Goal: Complete application form

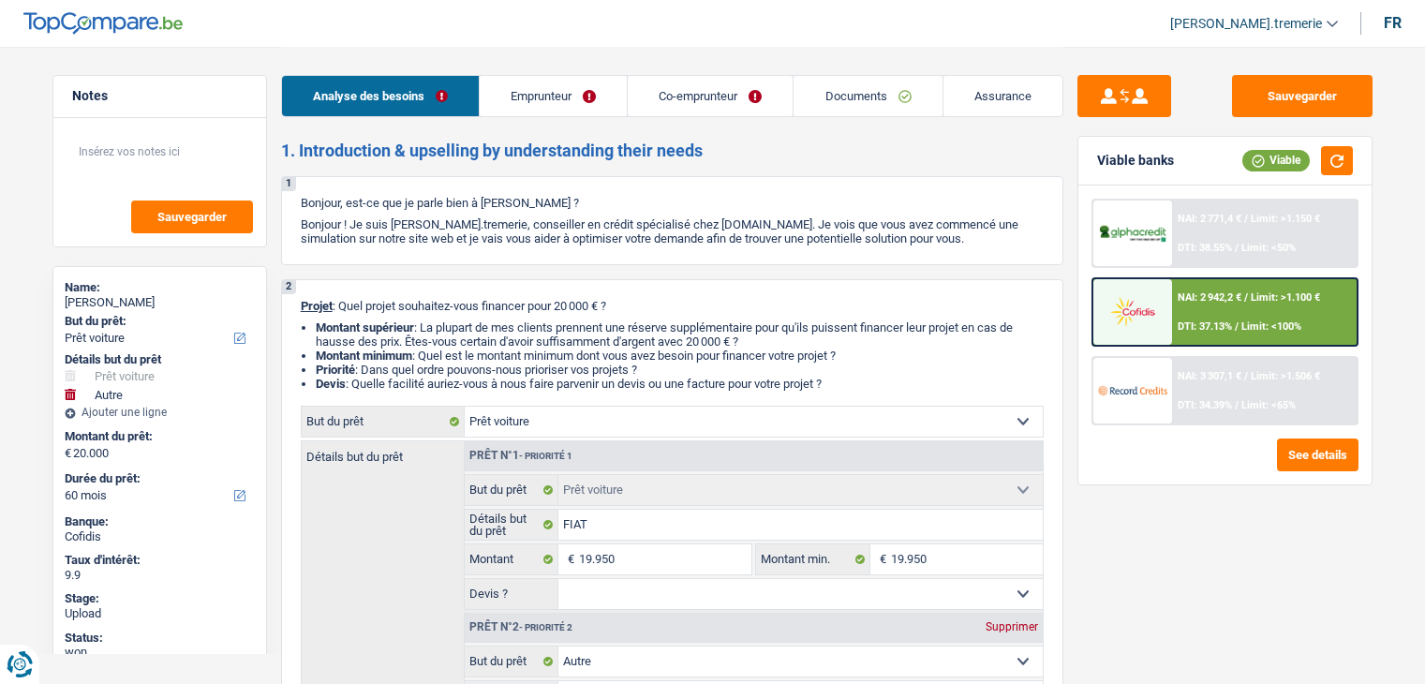
select select "car"
select select "other"
select select "60"
select select "car"
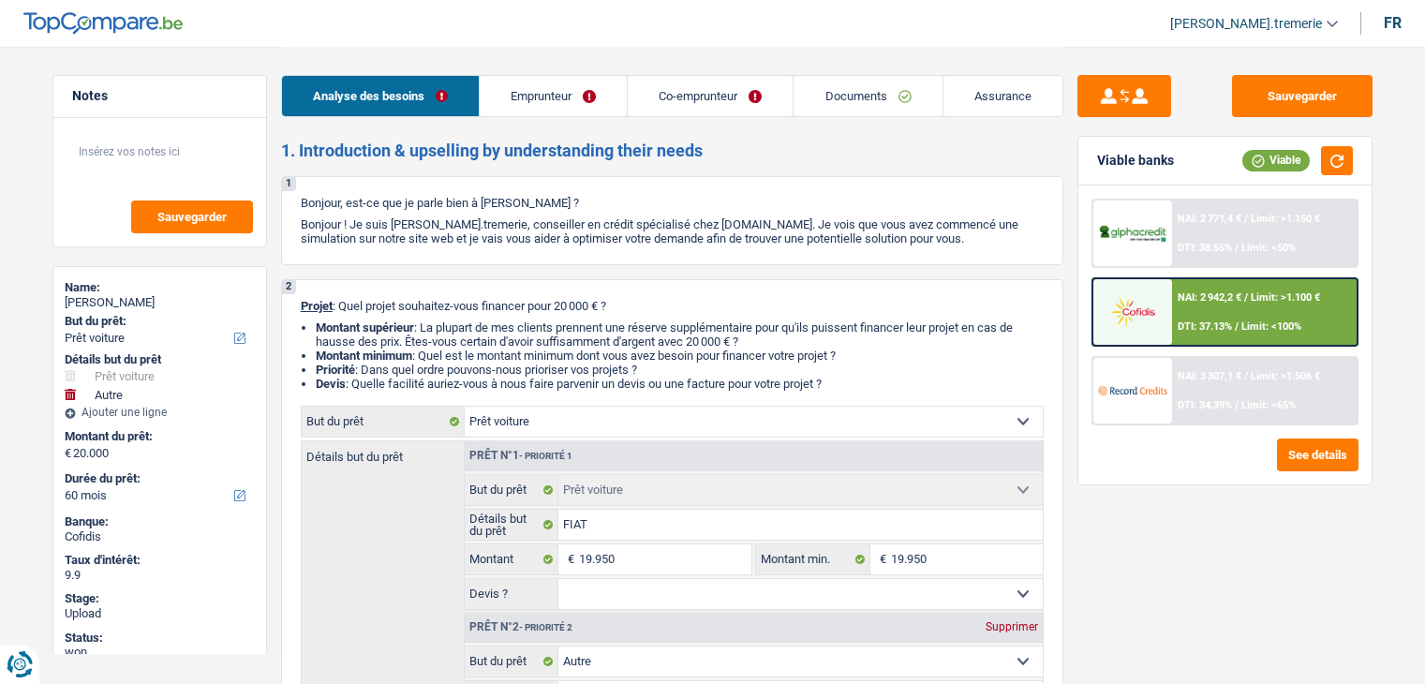
select select "car"
select select "other"
select select "60"
select select "privateEmployee"
select select "worker"
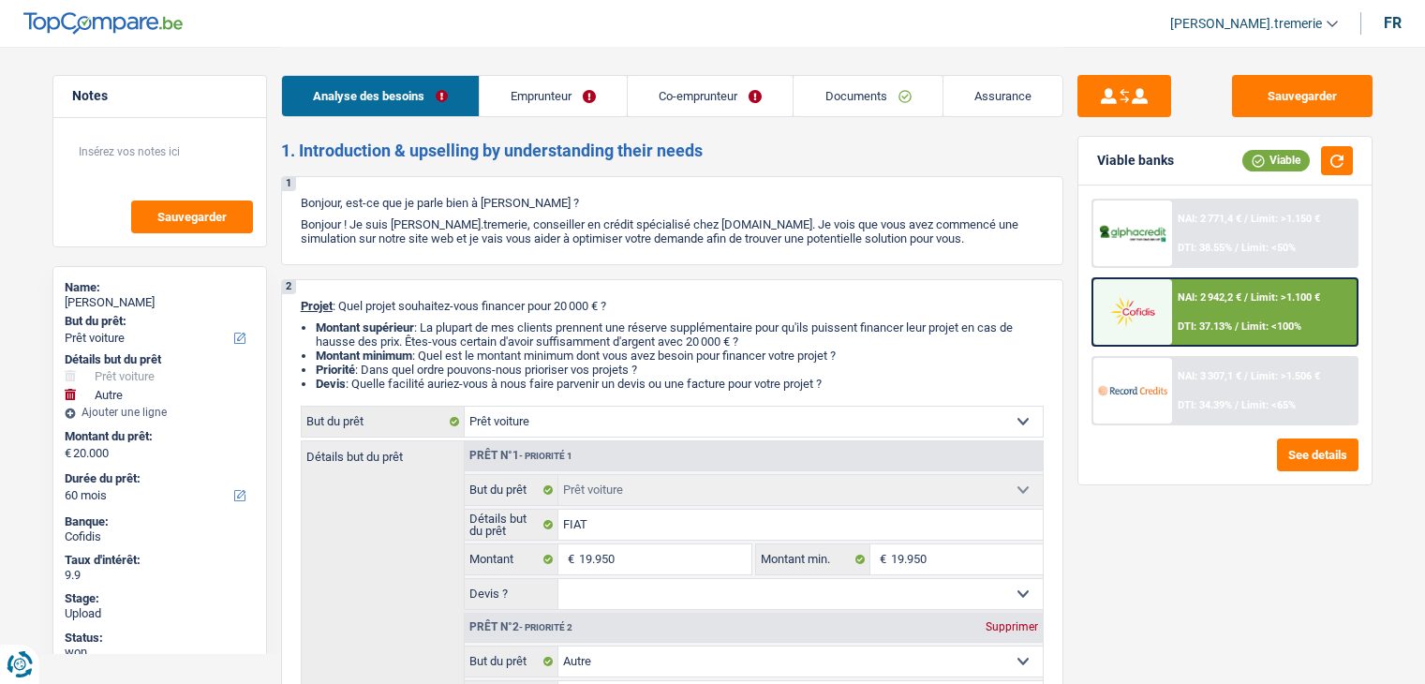
select select "netSalary"
select select "mealVouchers"
select select "netSalary"
select select "mealVouchers"
select select "rents"
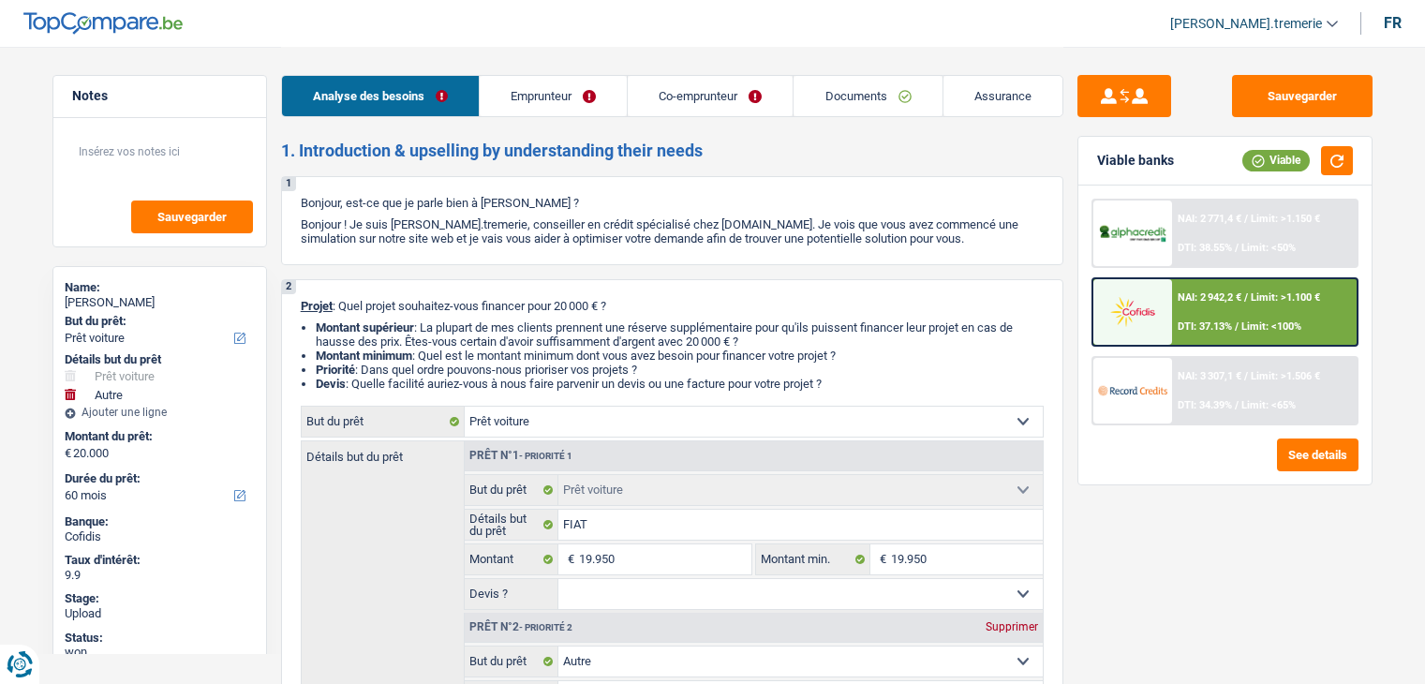
select select "cardOrCredit"
select select "car"
select select "other"
select select "60"
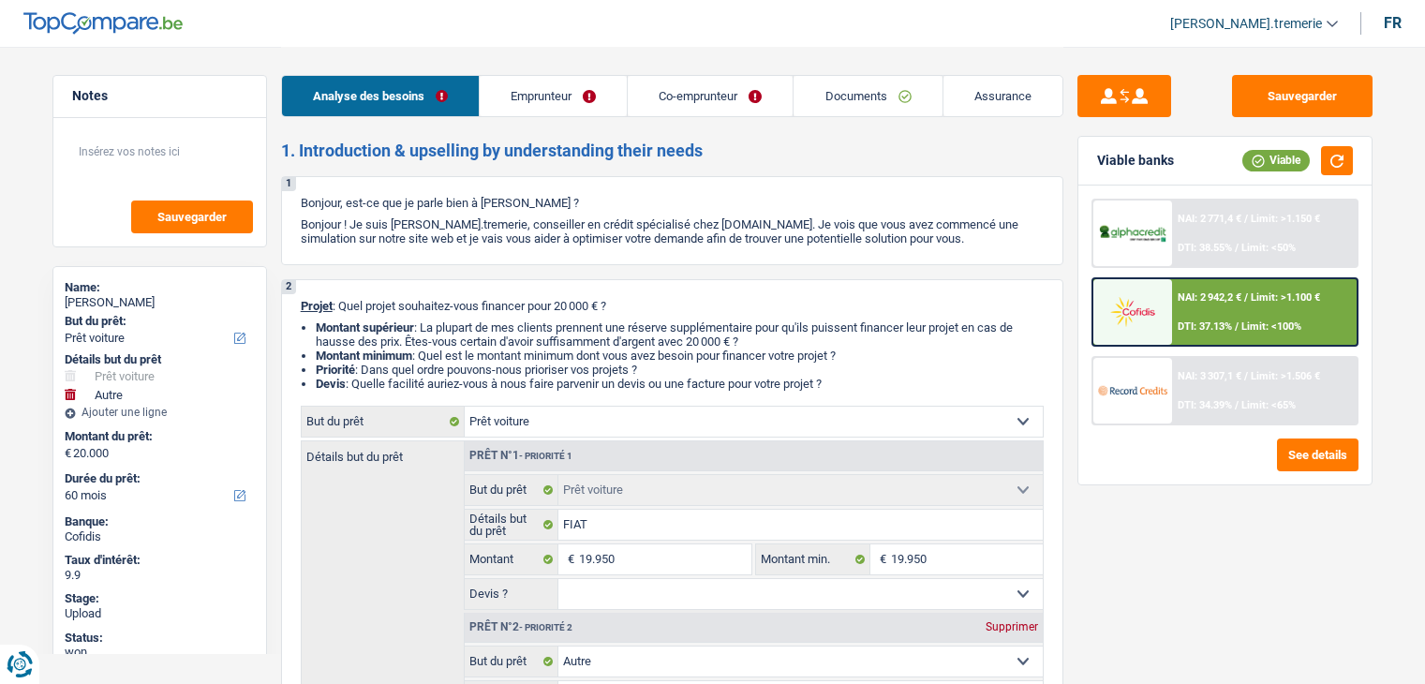
select select "privateEmployee"
select select "netSalary"
select select "mealVouchers"
click at [571, 89] on link "Emprunteur" at bounding box center [553, 96] width 147 height 40
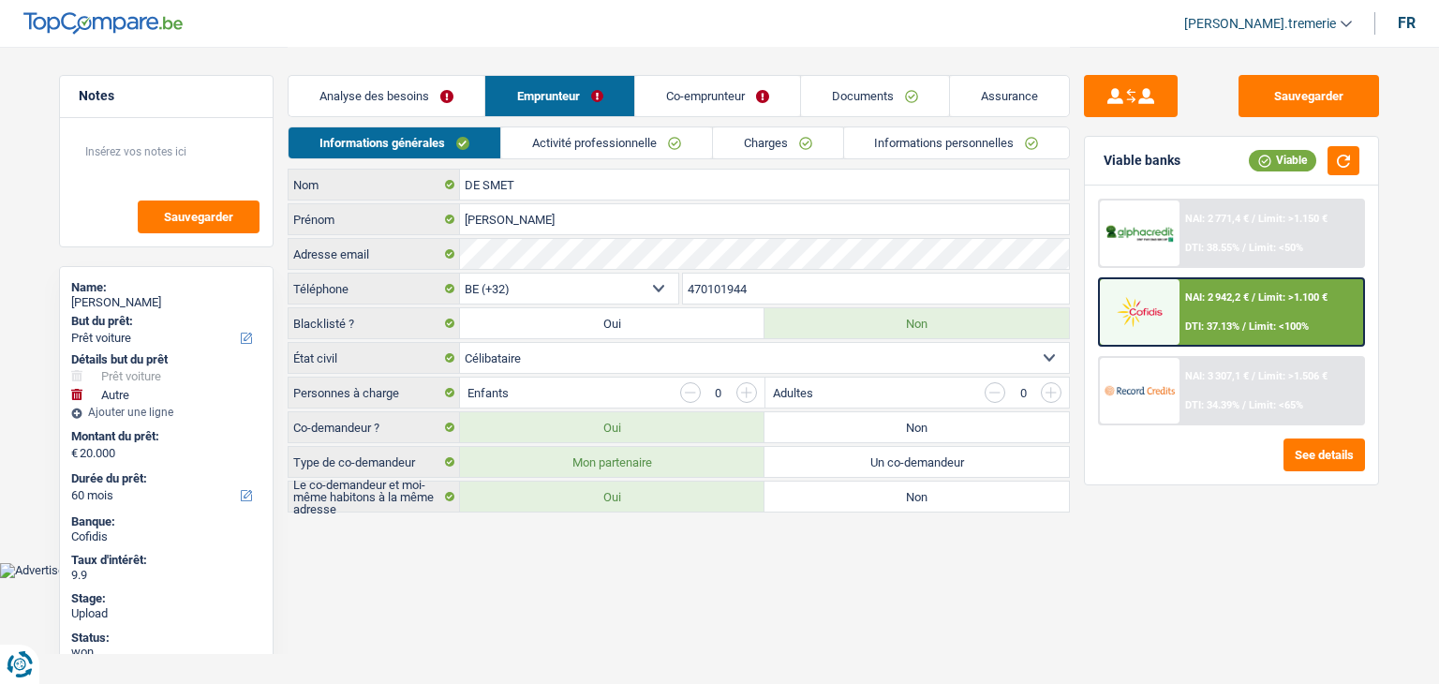
click at [708, 140] on link "Activité professionnelle" at bounding box center [606, 142] width 211 height 31
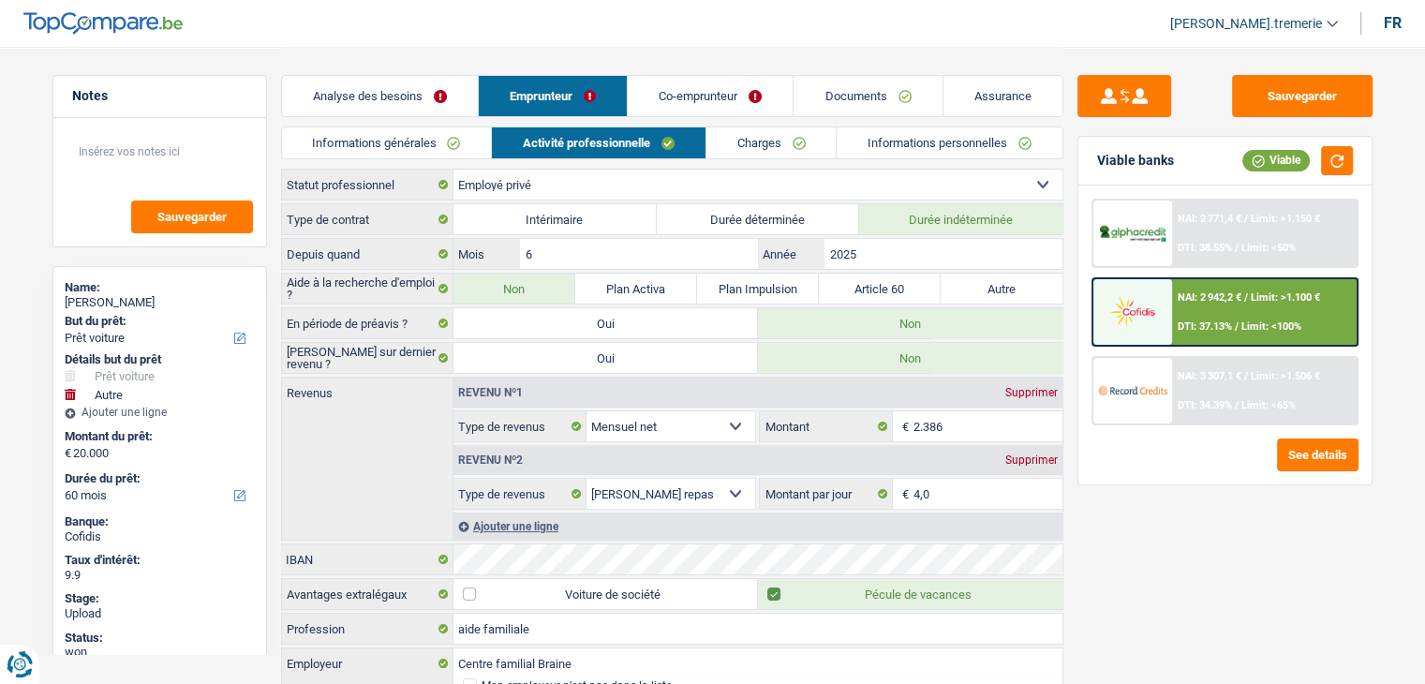
click at [733, 139] on link "Charges" at bounding box center [771, 142] width 130 height 31
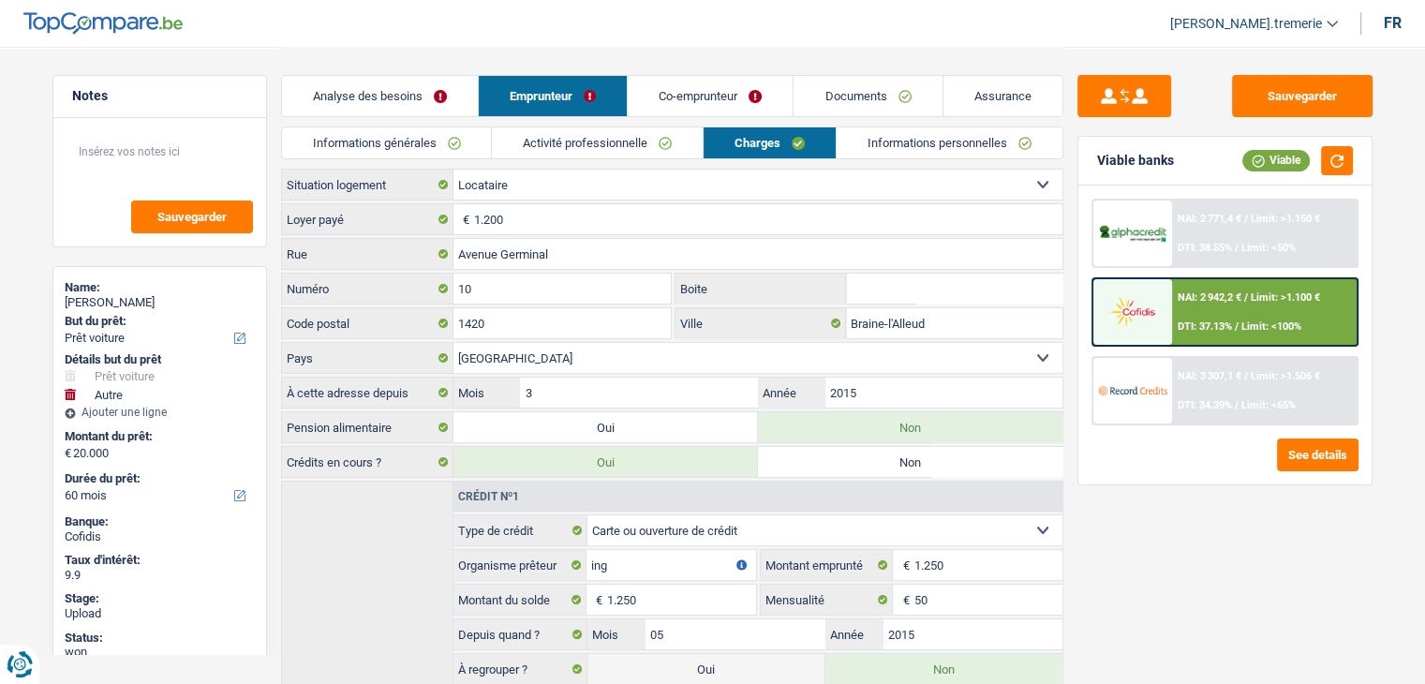
click at [1214, 297] on span "NAI: 2 942,2 €" at bounding box center [1209, 297] width 64 height 12
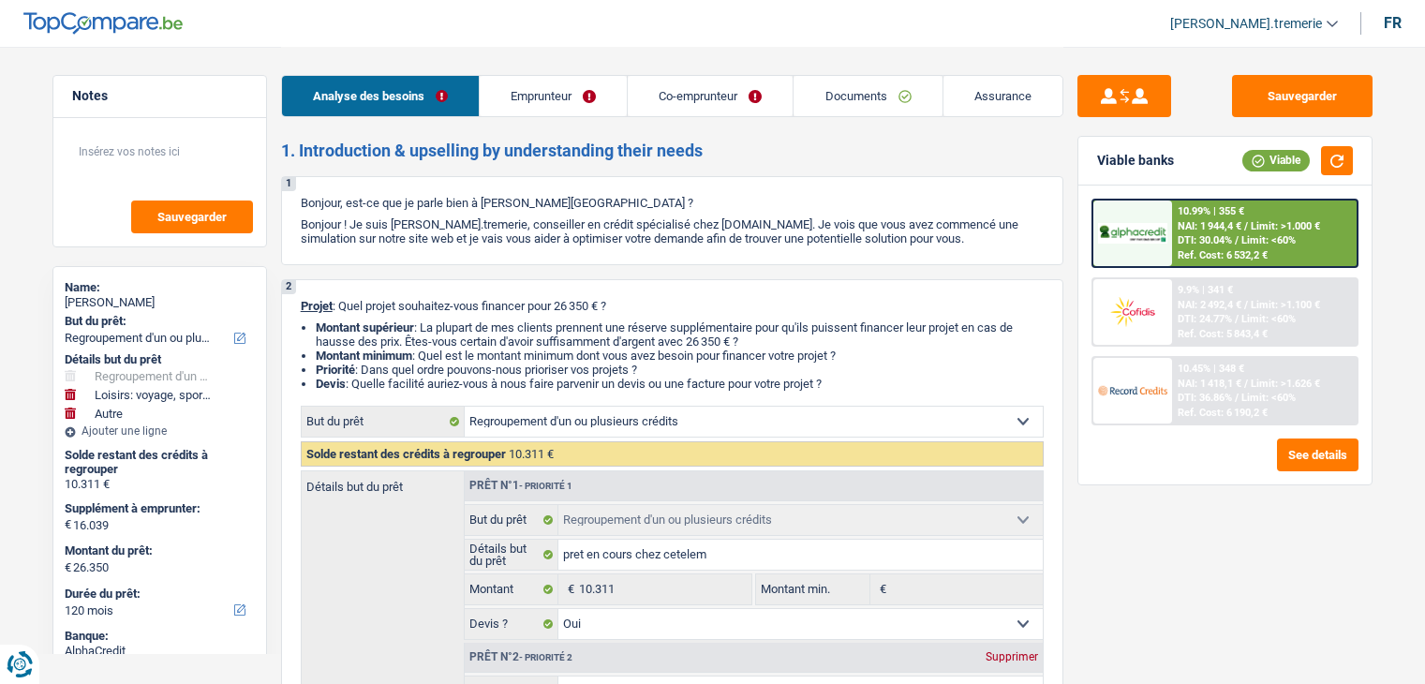
select select "refinancing"
select select "hobbies"
select select "other"
select select "120"
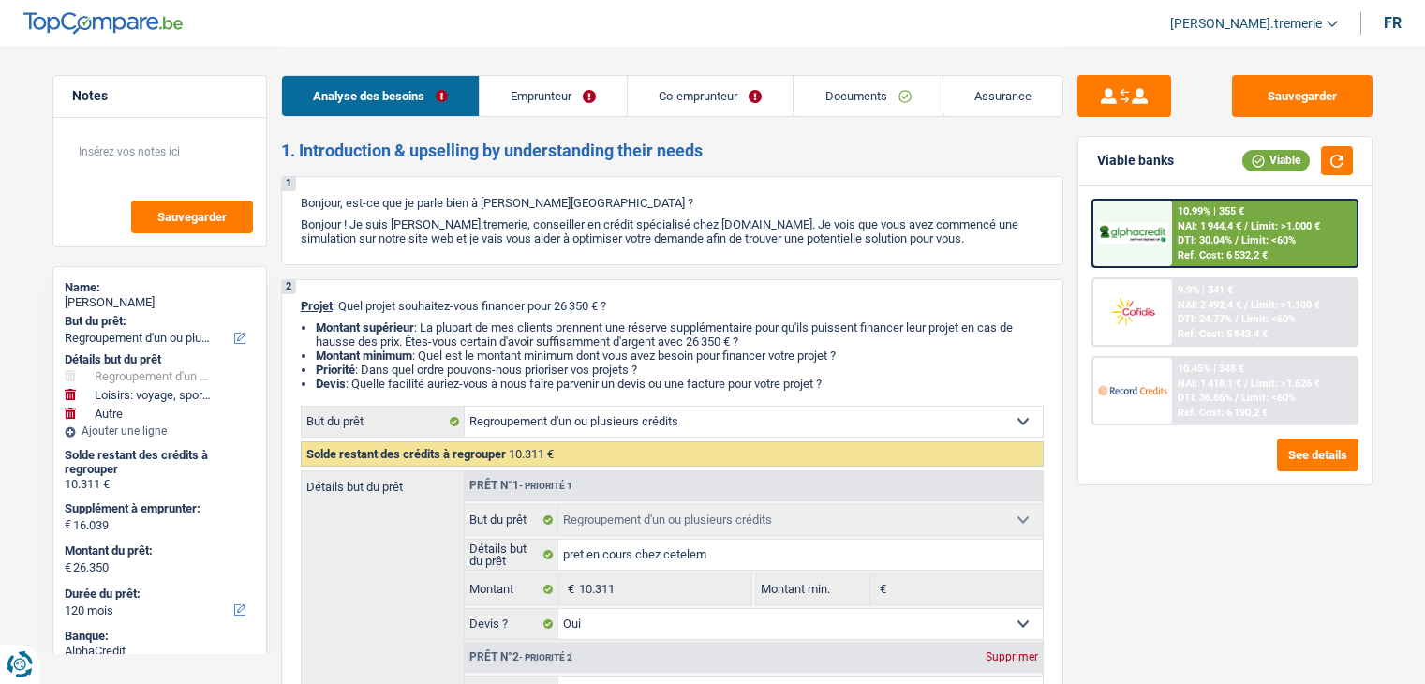
select select "refinancing"
select select "yes"
select select "hobbies"
select select "other"
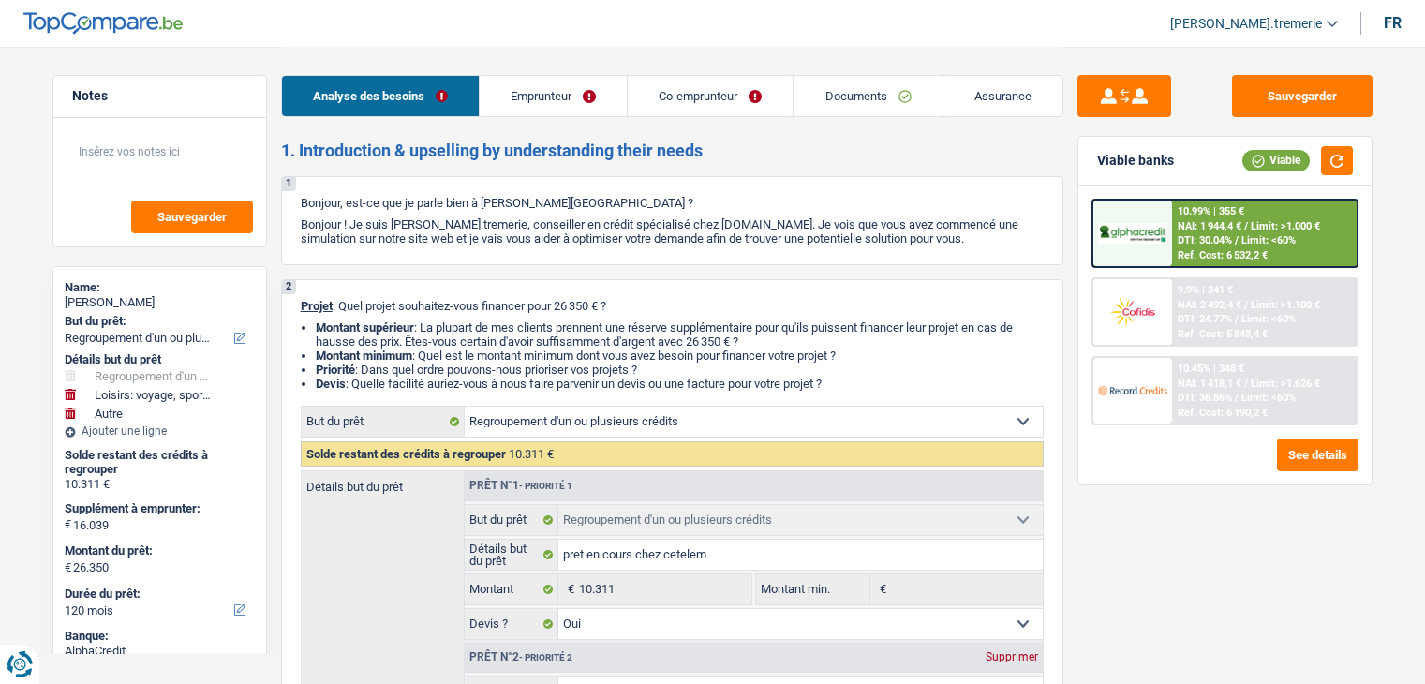
select select "120"
select select "mutuality"
select select "noProfession"
select select "familyAllowances"
select select "mutualityIndemnity"
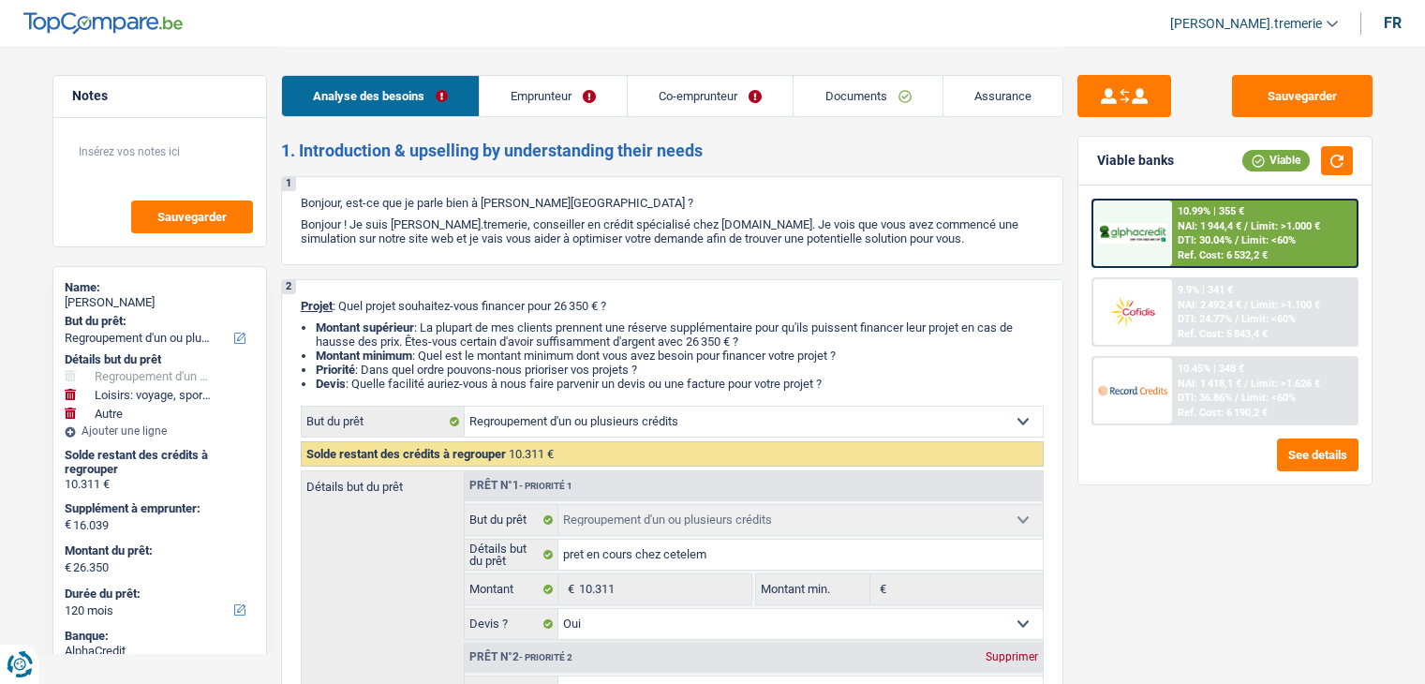
select select "other"
select select "rents"
select select "personalLoan"
select select "hobbies"
select select "72"
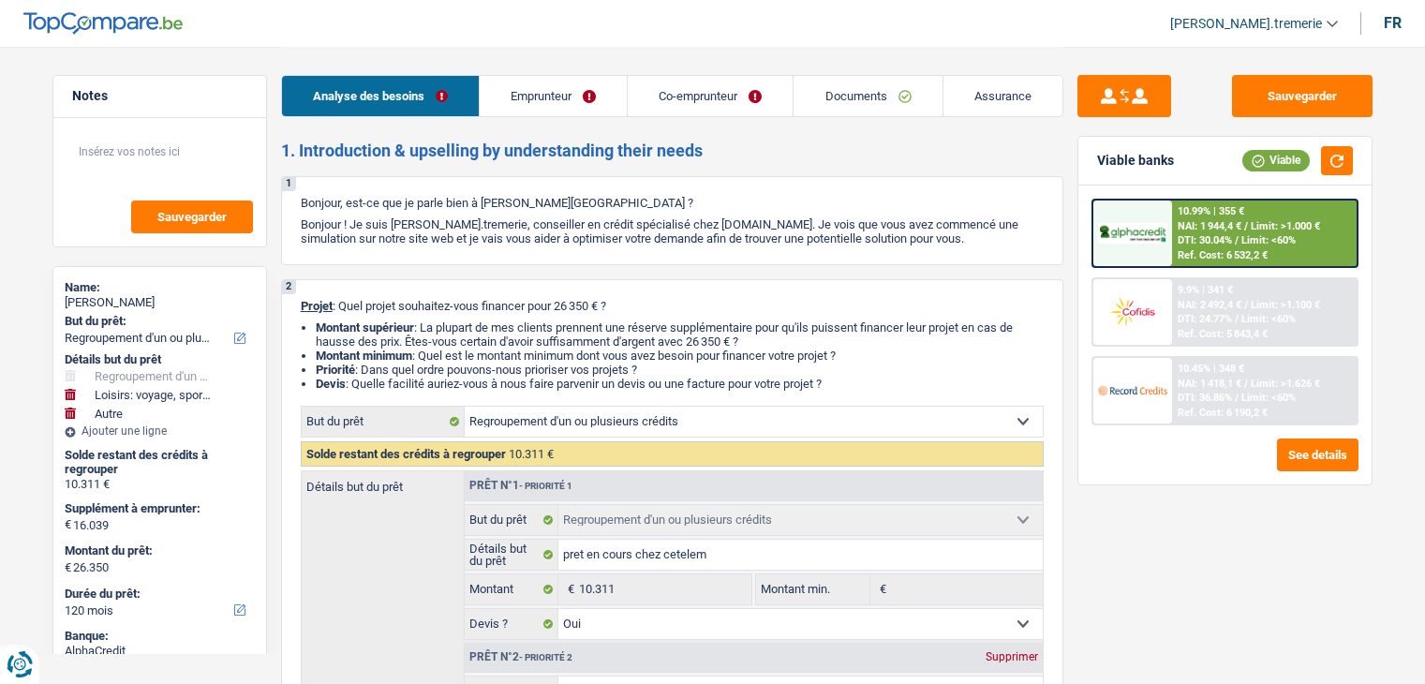
select select "refinancing"
select select "yes"
select select "hobbies"
select select "other"
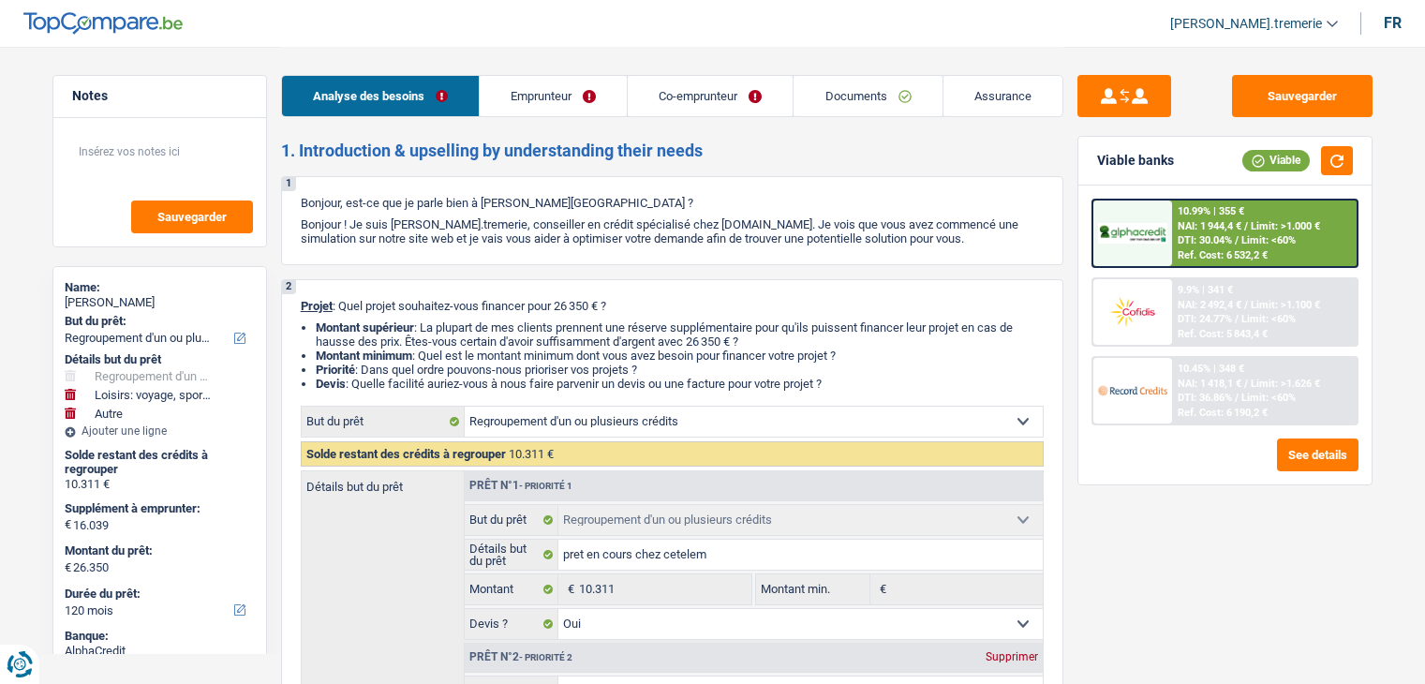
select select "120"
click at [843, 96] on link "Documents" at bounding box center [867, 96] width 148 height 40
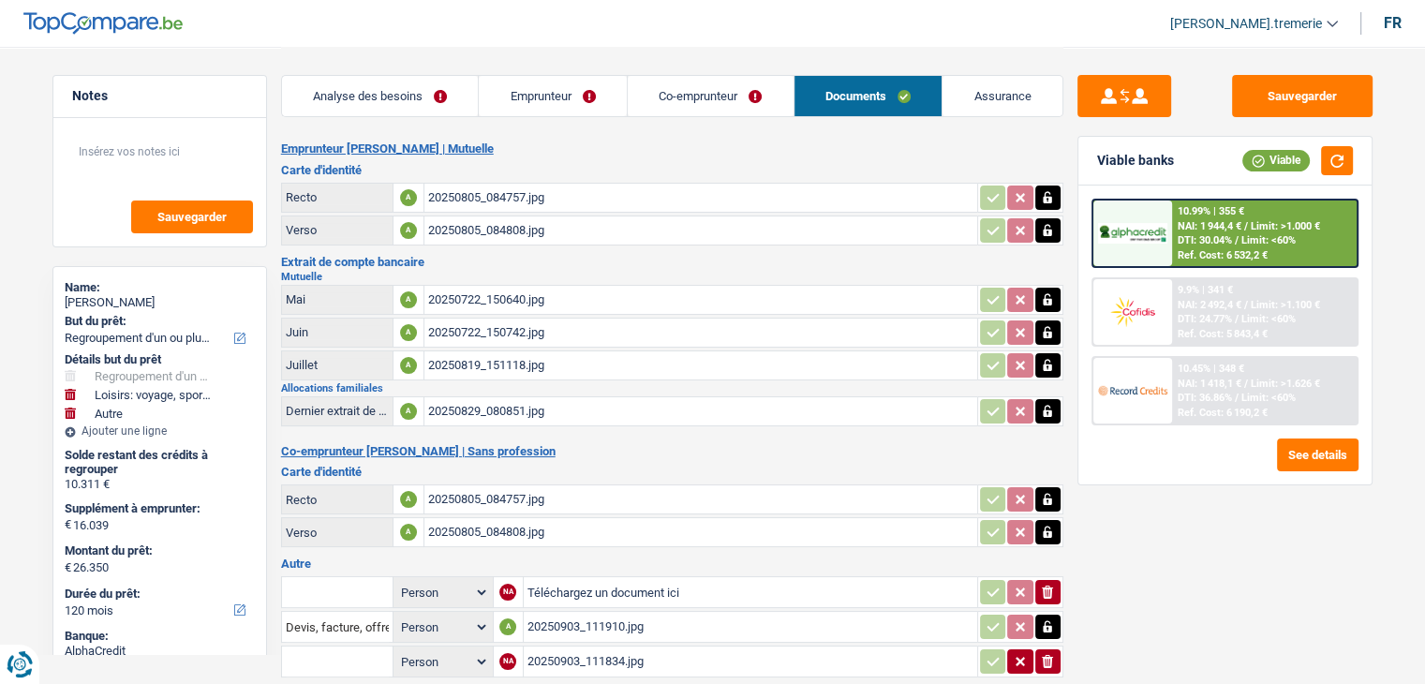
click at [1235, 29] on span "[PERSON_NAME].tremerie" at bounding box center [1246, 24] width 152 height 16
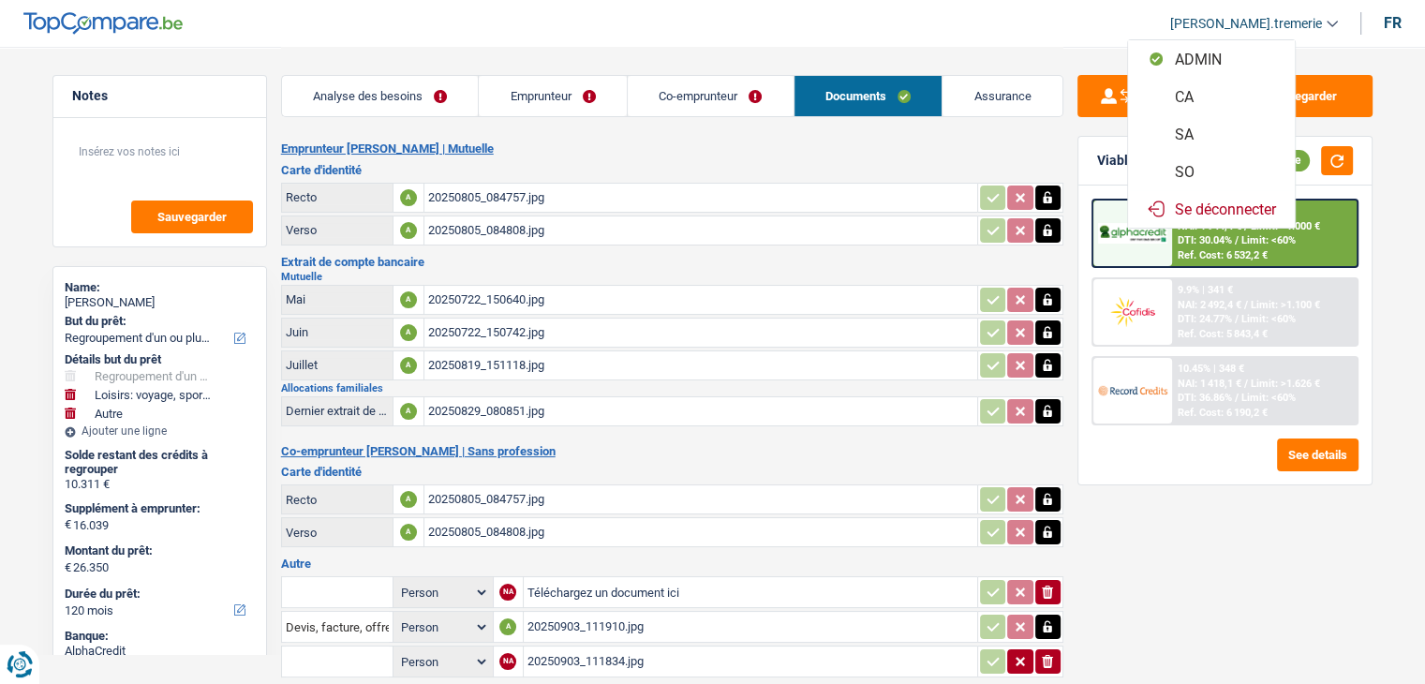
click at [1232, 163] on button "SO" at bounding box center [1211, 171] width 167 height 37
select select "120"
select select "refinancing"
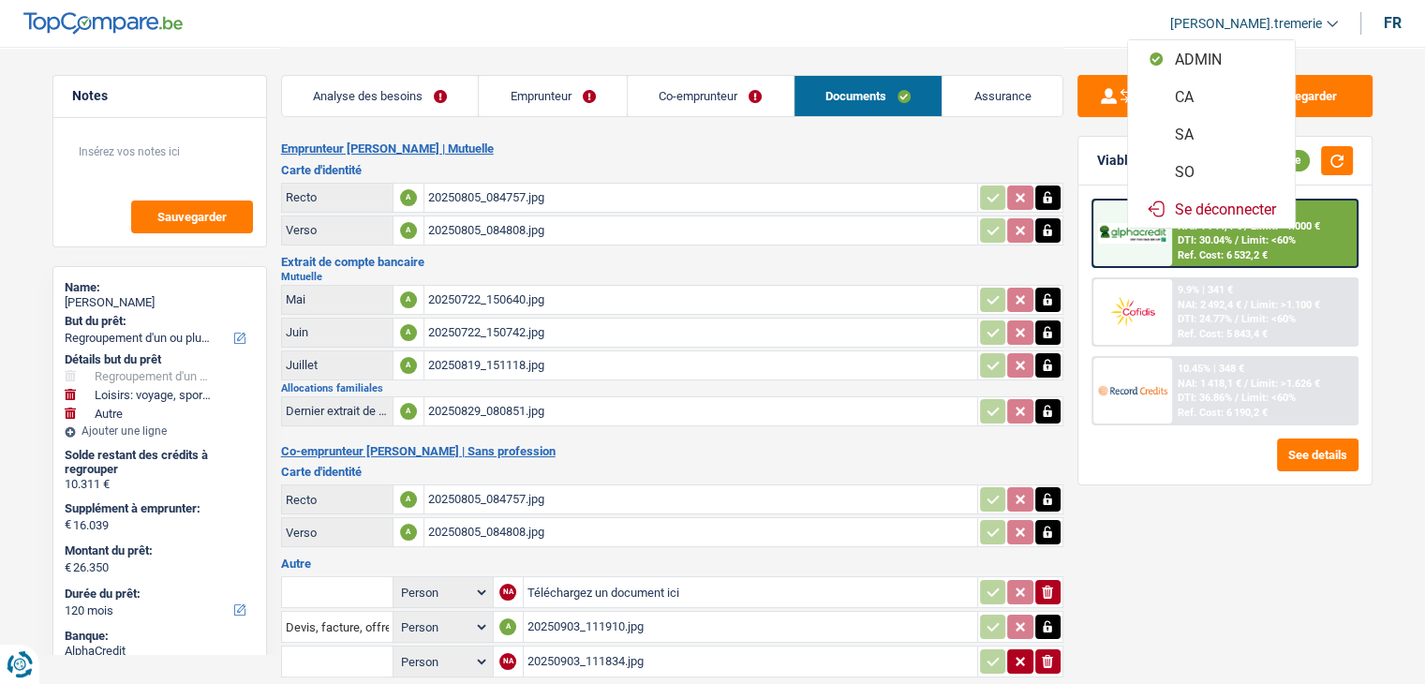
select select "yes"
select select "hobbies"
select select "other"
select select "120"
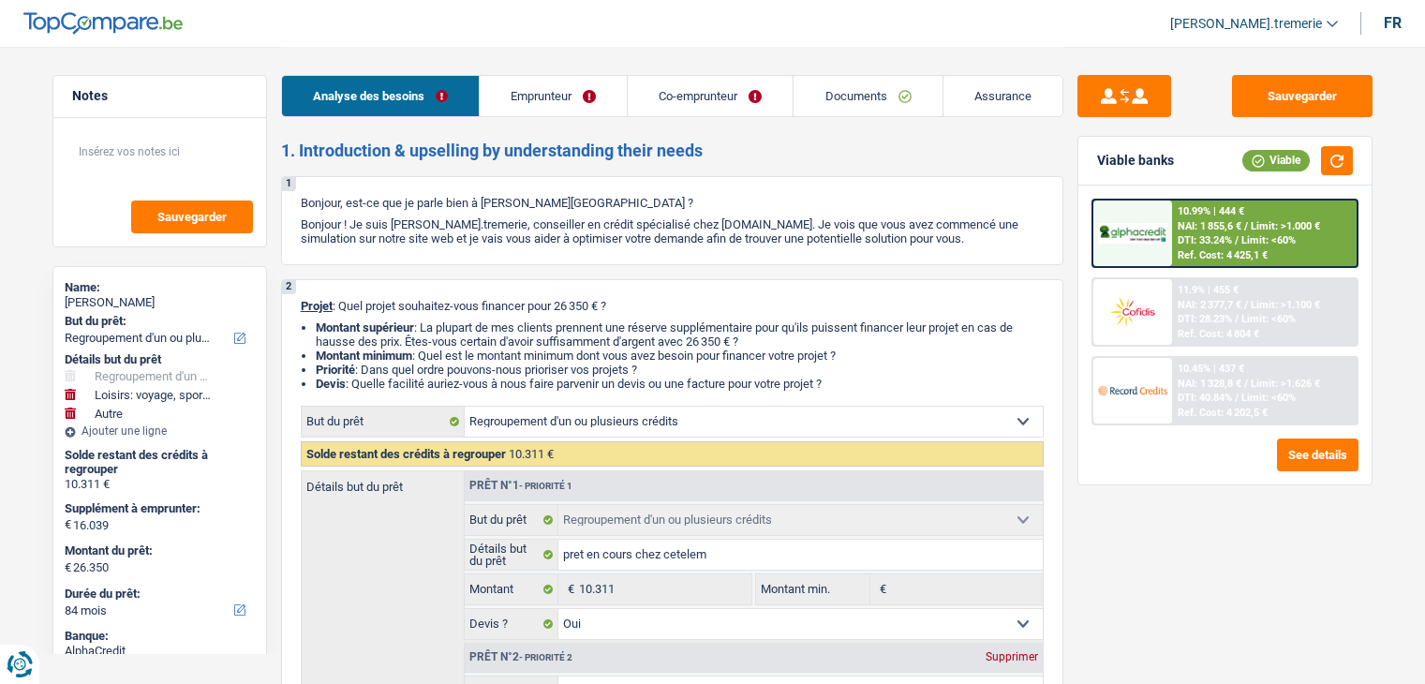
select select "refinancing"
select select "hobbies"
select select "other"
select select "84"
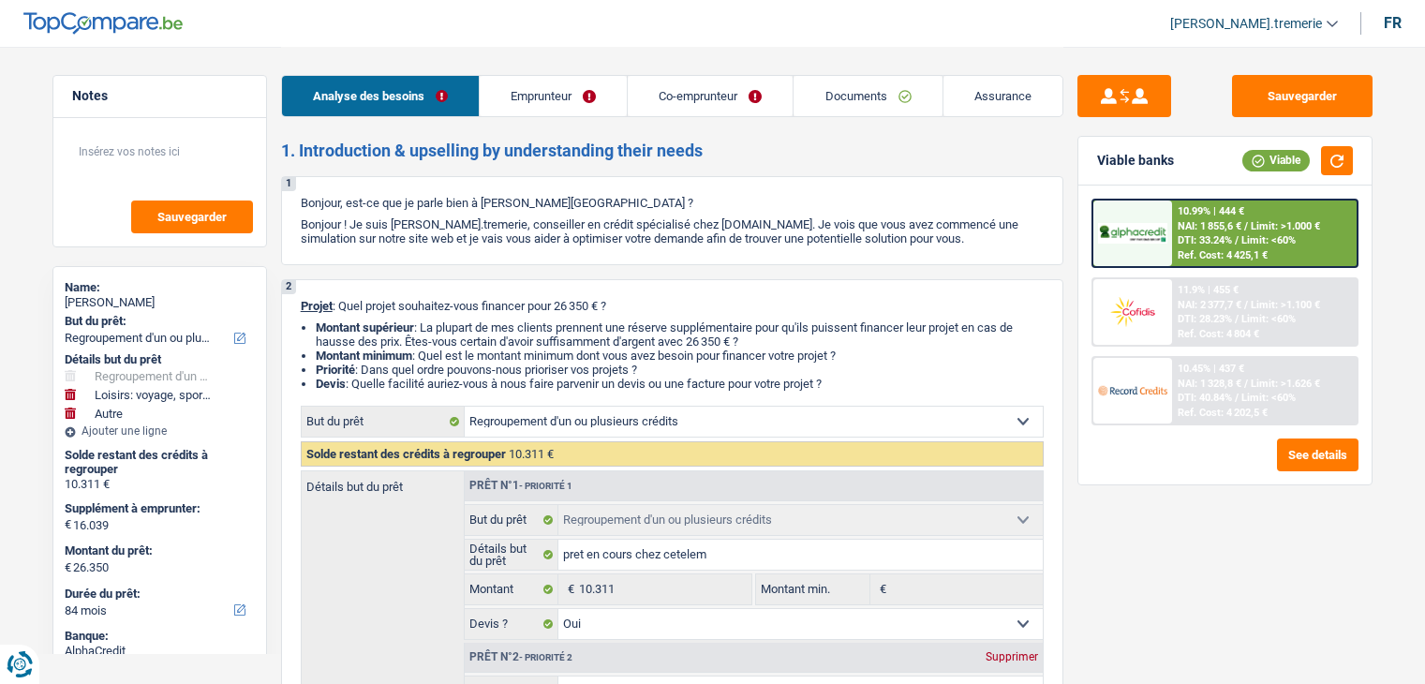
select select "refinancing"
select select "yes"
select select "hobbies"
select select "other"
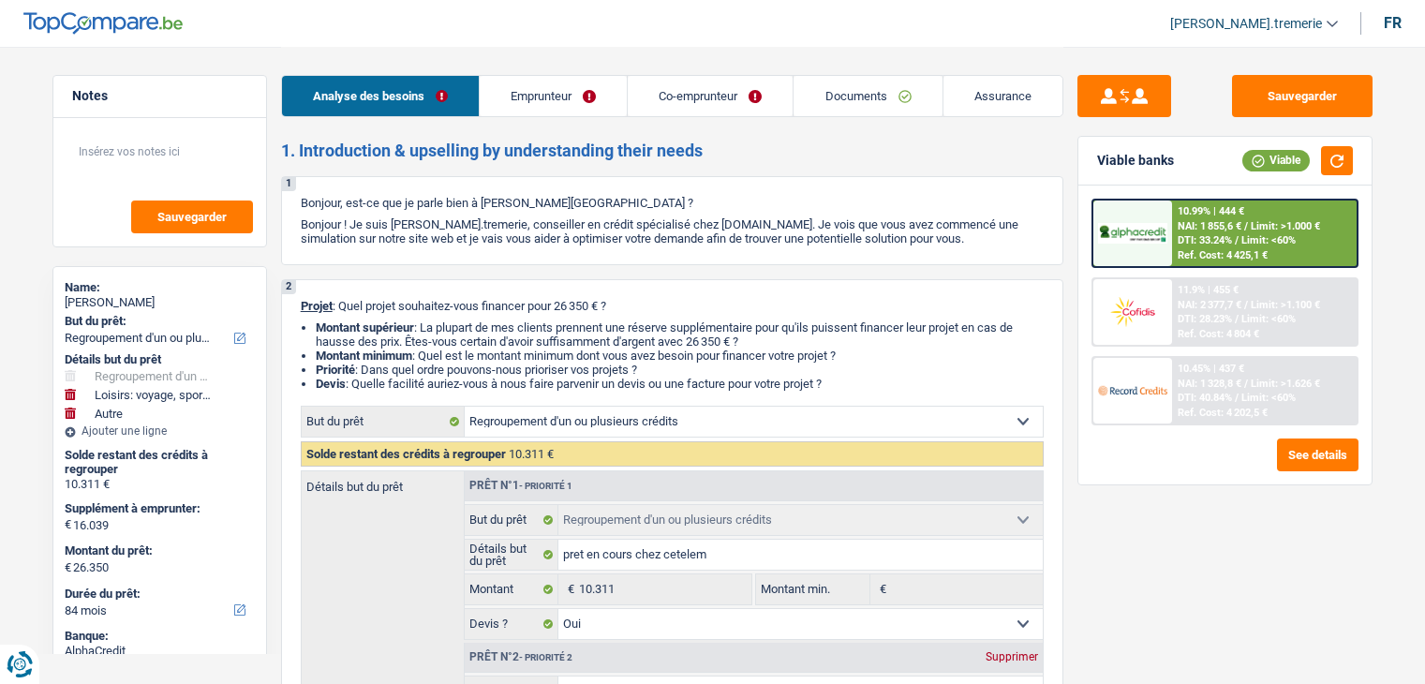
select select "84"
select select "mutuality"
select select "noProfession"
select select "familyAllowances"
select select "mutualityIndemnity"
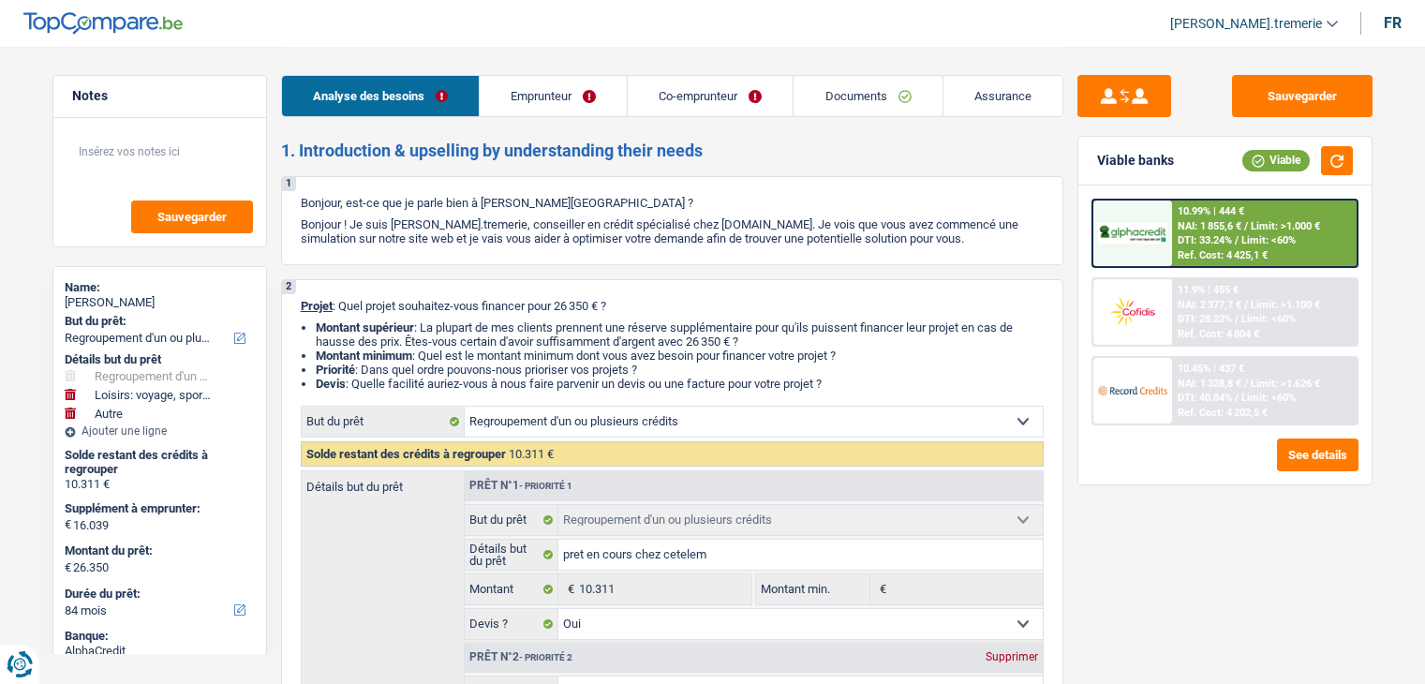
select select "other"
select select "rents"
select select "personalLoan"
select select "hobbies"
select select "72"
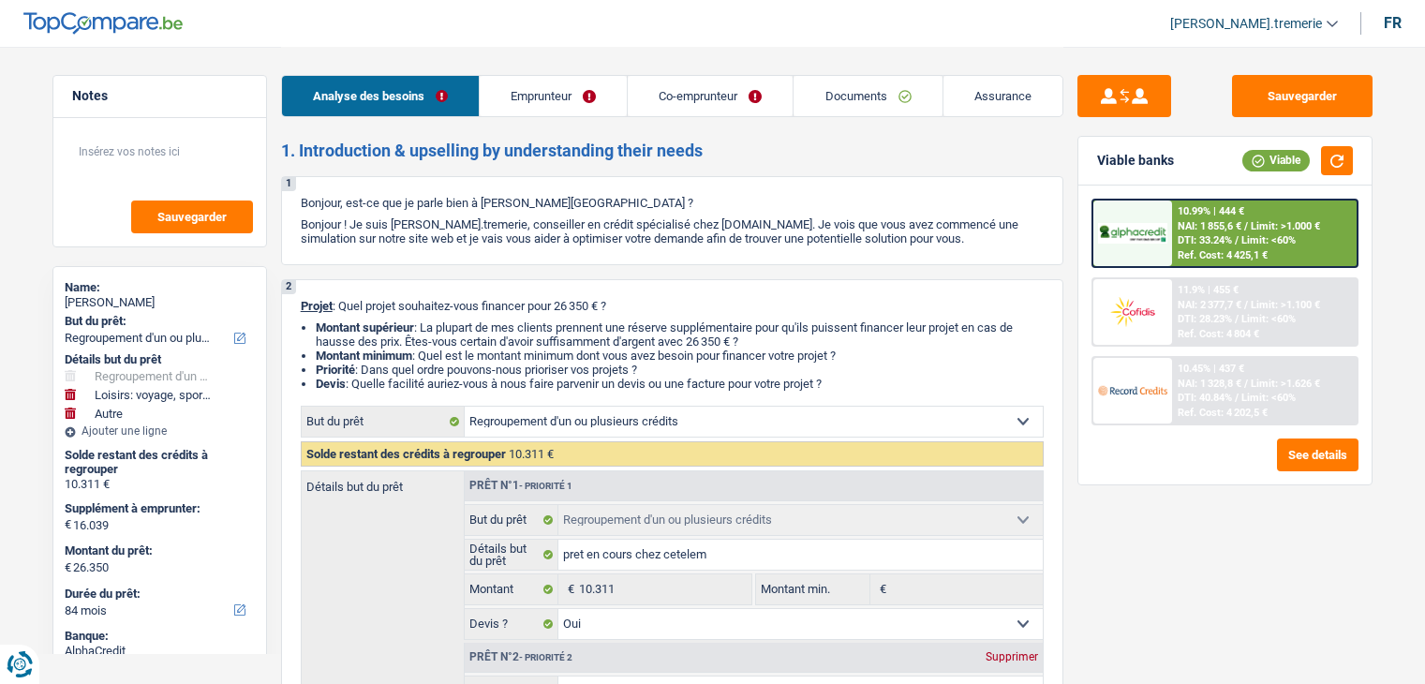
select select "refinancing"
select select "yes"
select select "hobbies"
select select "other"
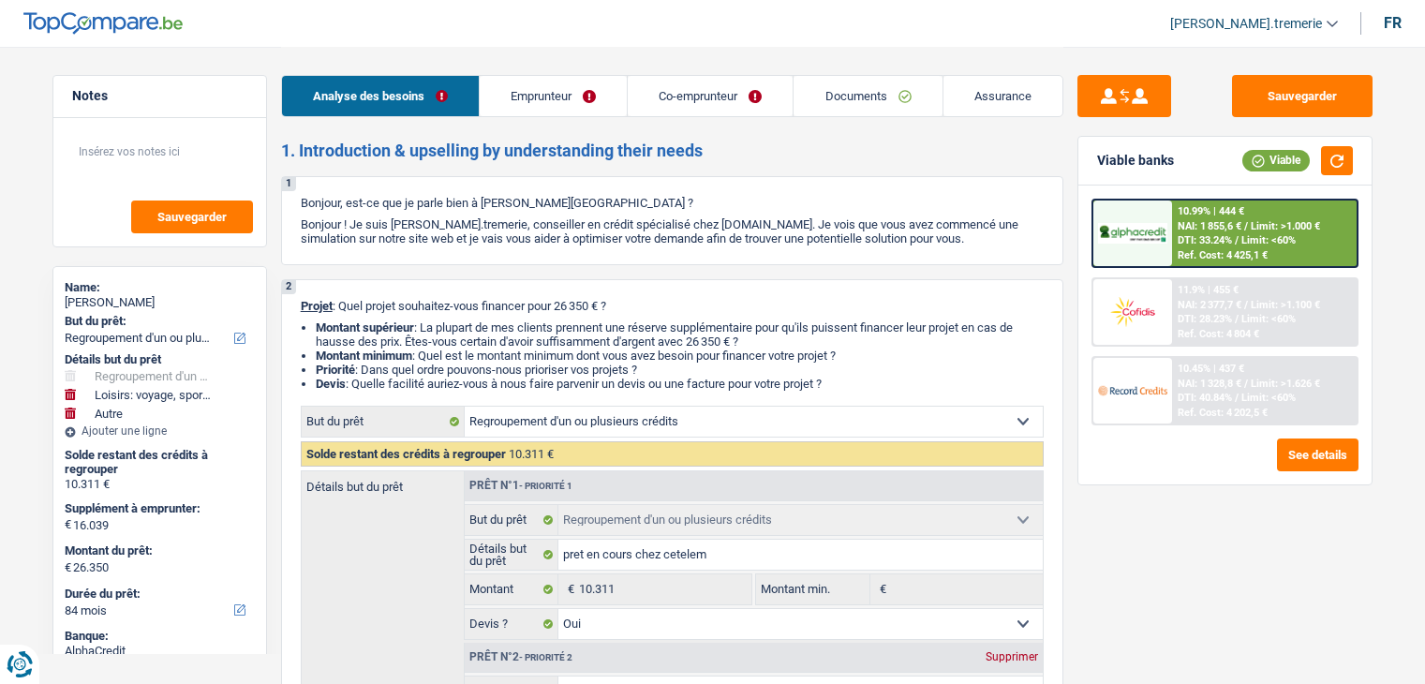
select select "84"
select select "rents"
select select "BE"
select select "personalLoan"
select select "hobbies"
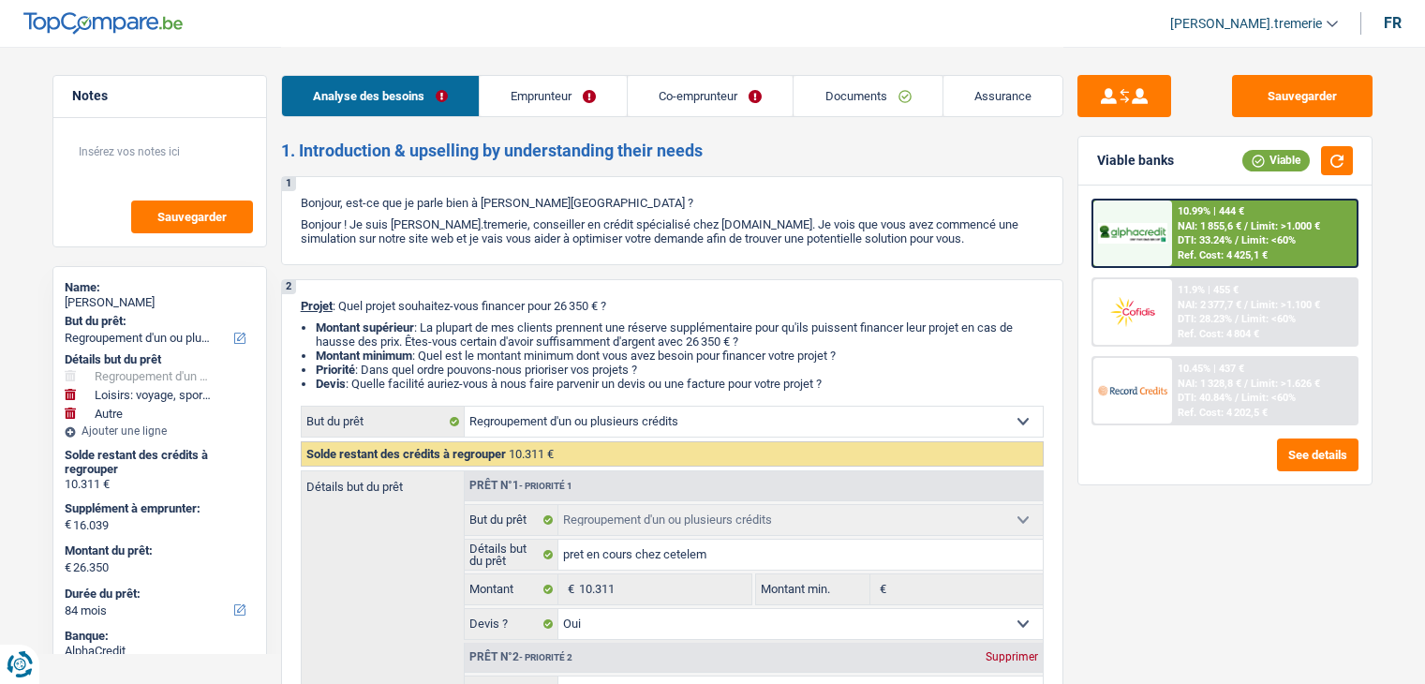
select select "72"
click at [582, 109] on link "Emprunteur" at bounding box center [553, 96] width 147 height 40
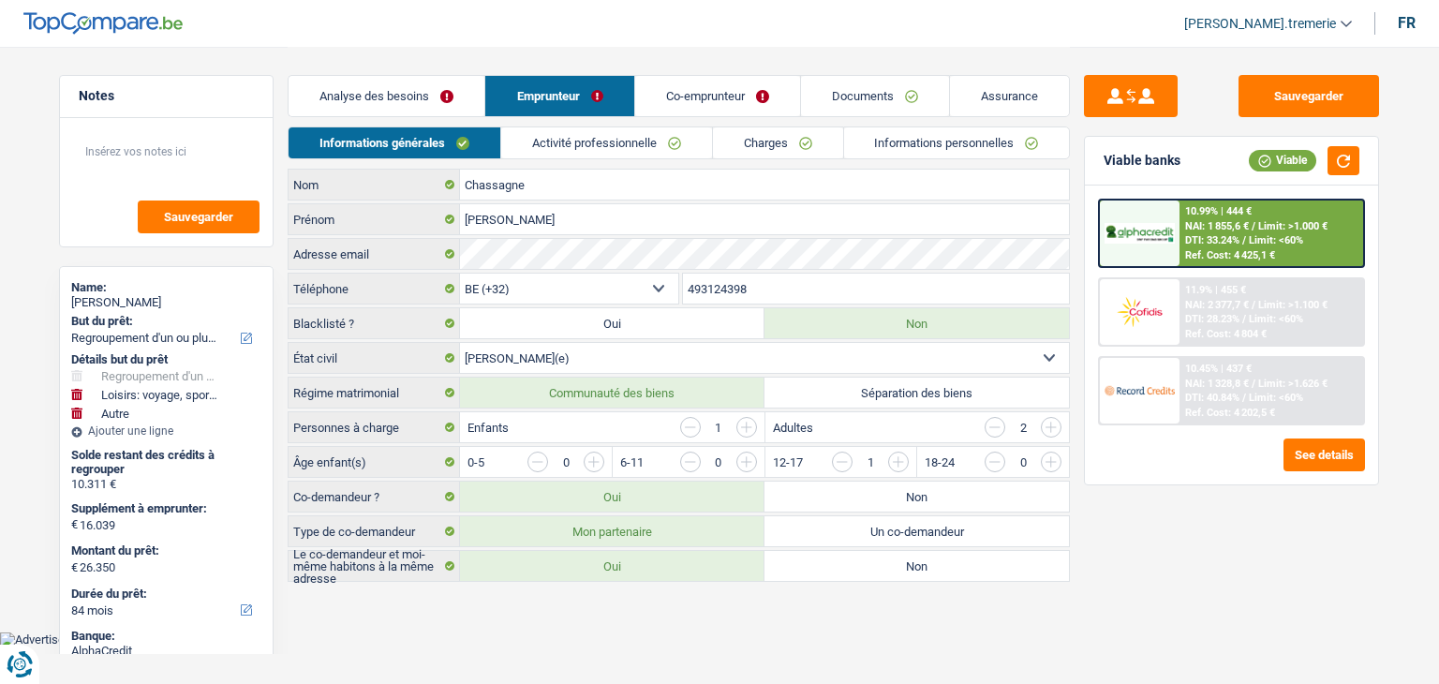
click at [806, 147] on link "Charges" at bounding box center [778, 142] width 130 height 31
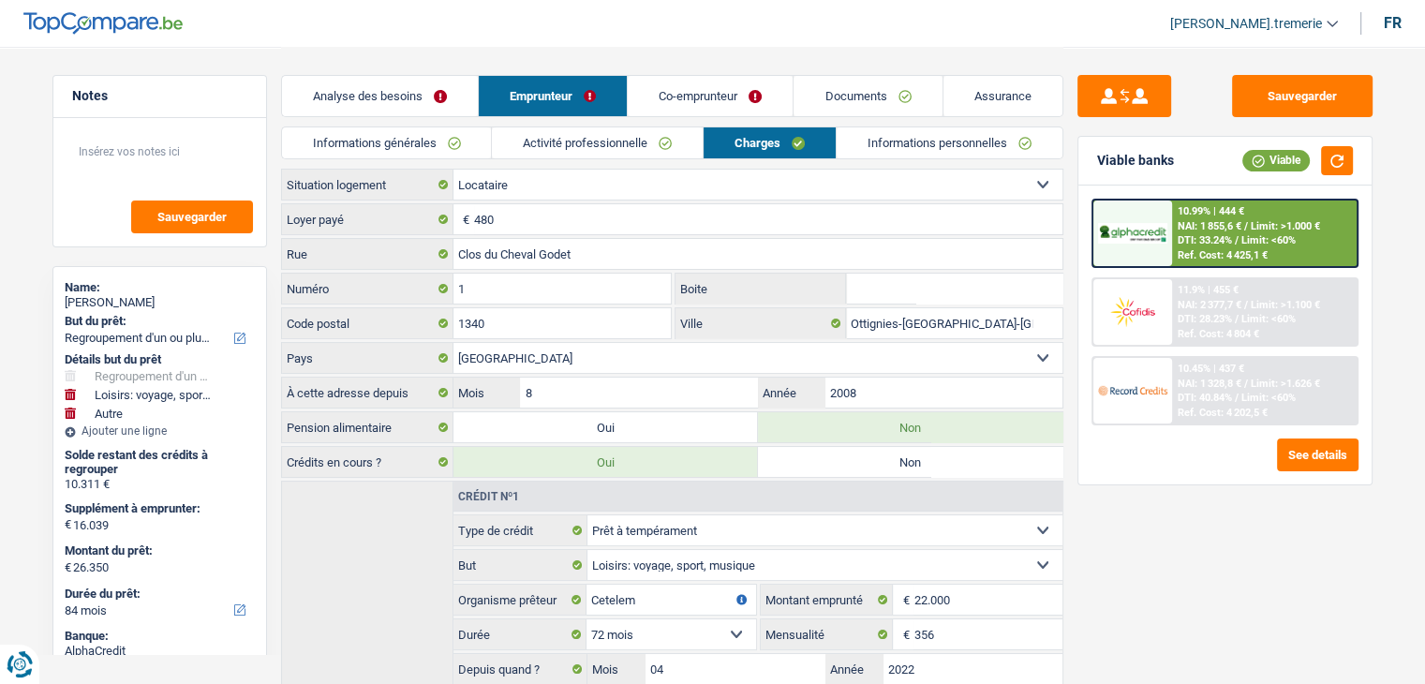
scroll to position [187, 0]
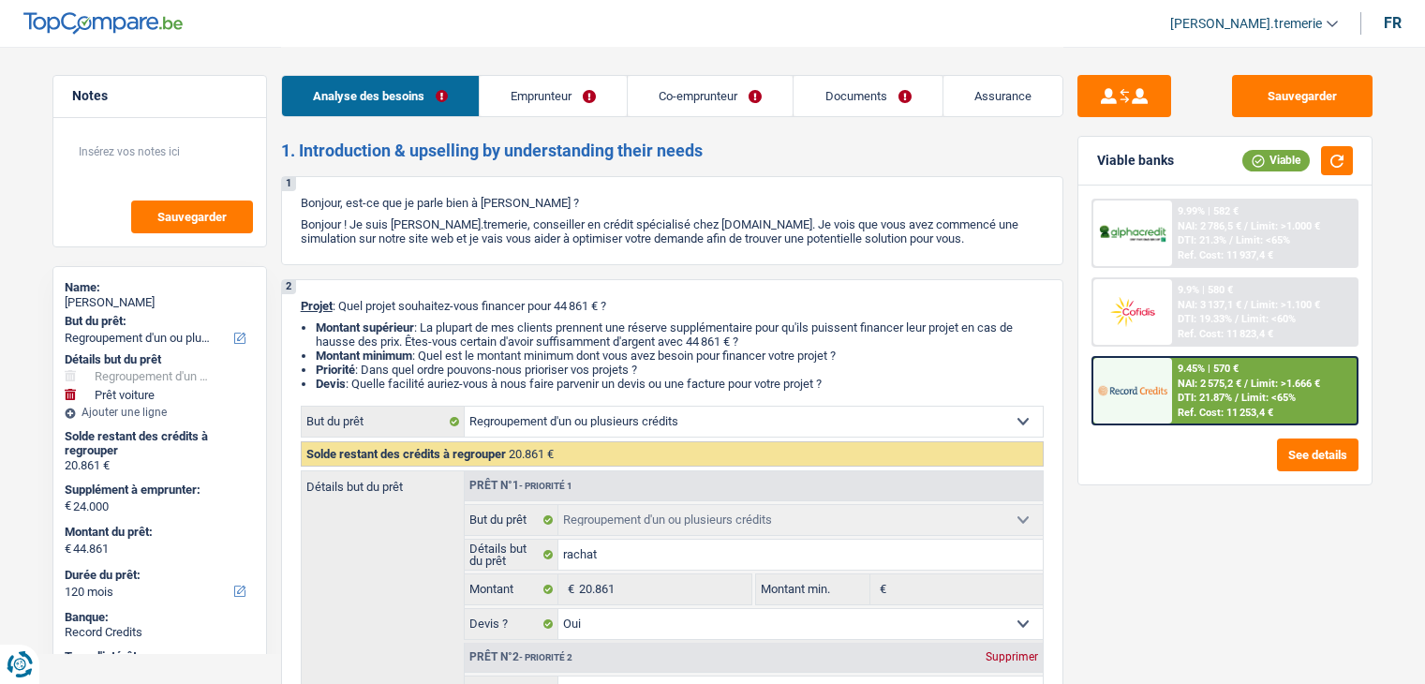
select select "refinancing"
select select "car"
select select "120"
select select "32"
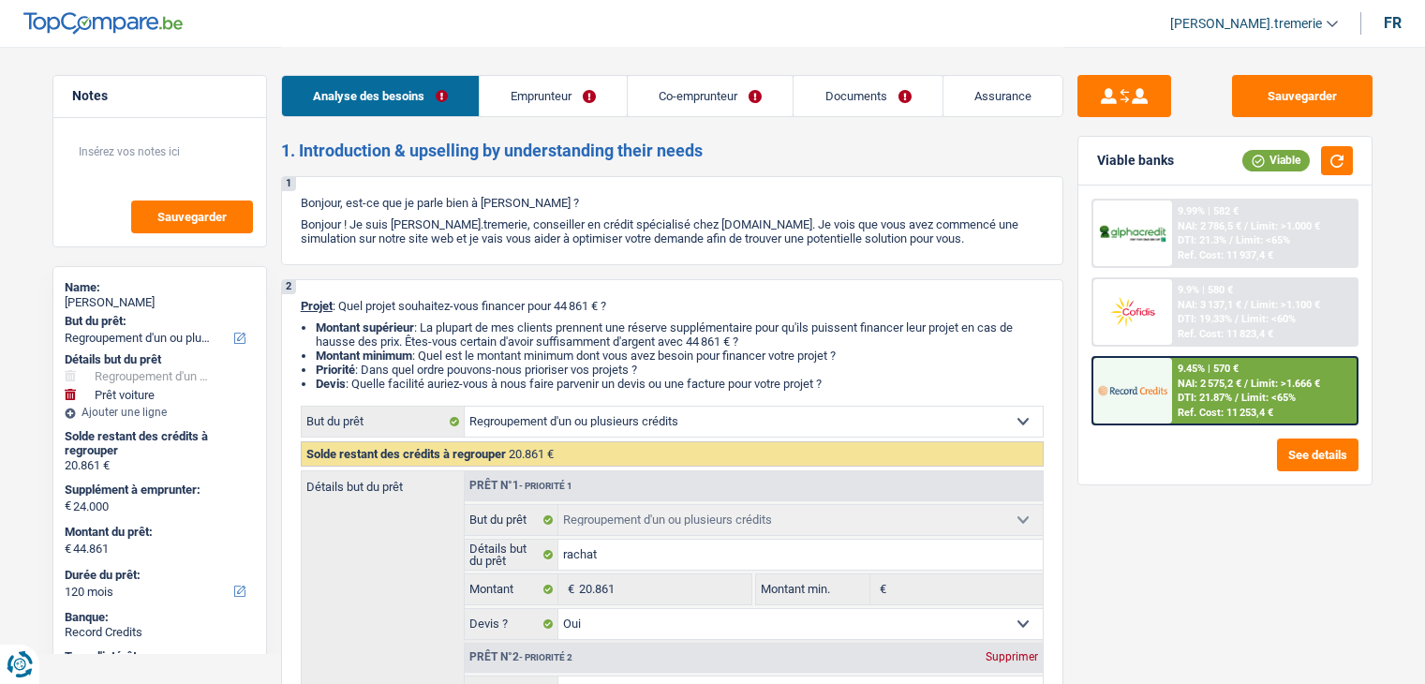
select select "single"
select select "invalid"
select select "disabilityPension"
select select "rentalIncome"
select select "familyAllowances"
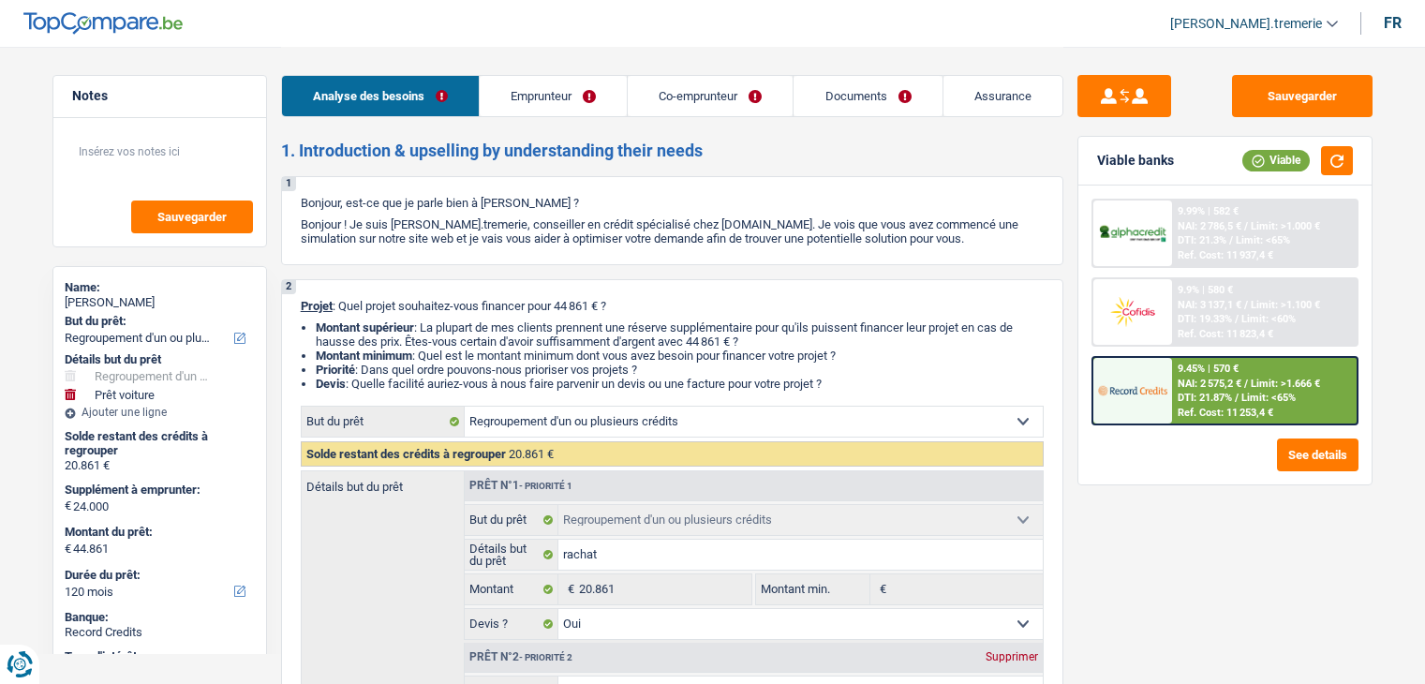
select select "solidaris"
select select "BE"
drag, startPoint x: 0, startPoint y: 0, endPoint x: 558, endPoint y: 95, distance: 566.2
click at [558, 95] on link "Emprunteur" at bounding box center [553, 96] width 147 height 40
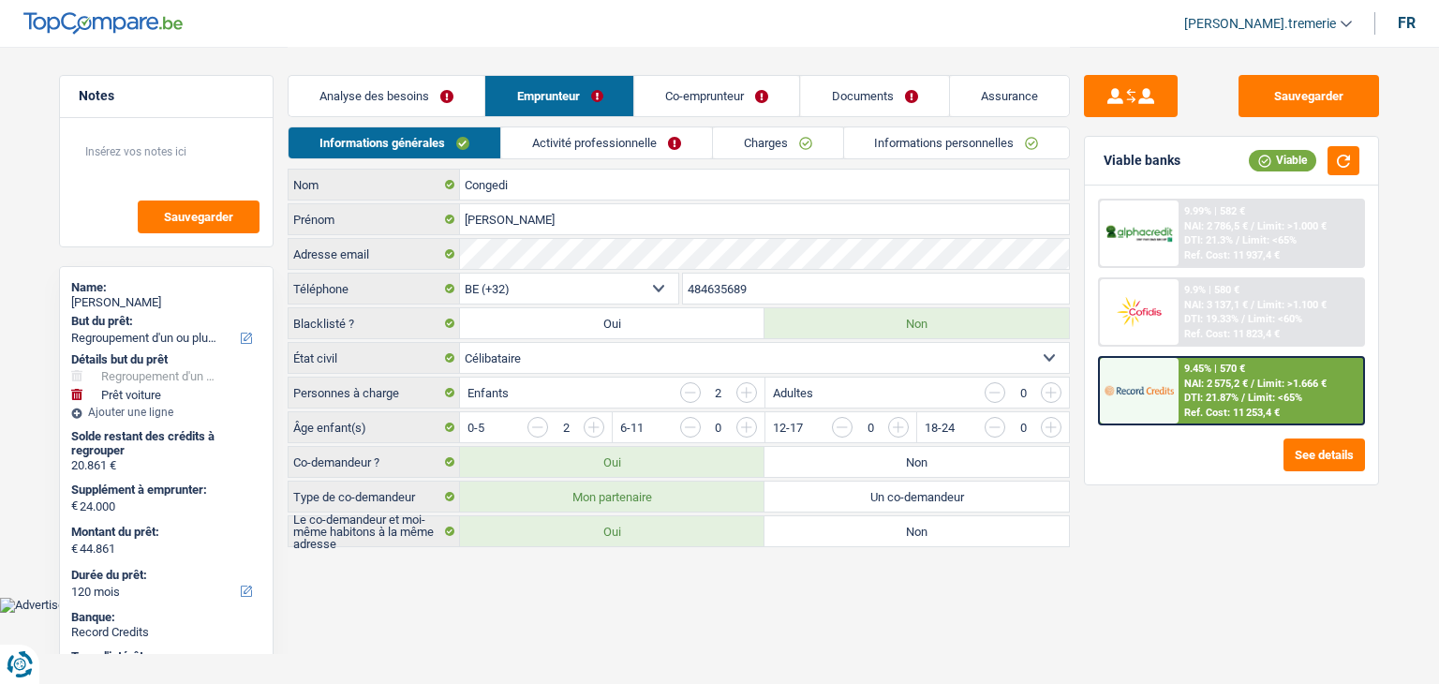
click at [566, 143] on link "Activité professionnelle" at bounding box center [606, 142] width 211 height 31
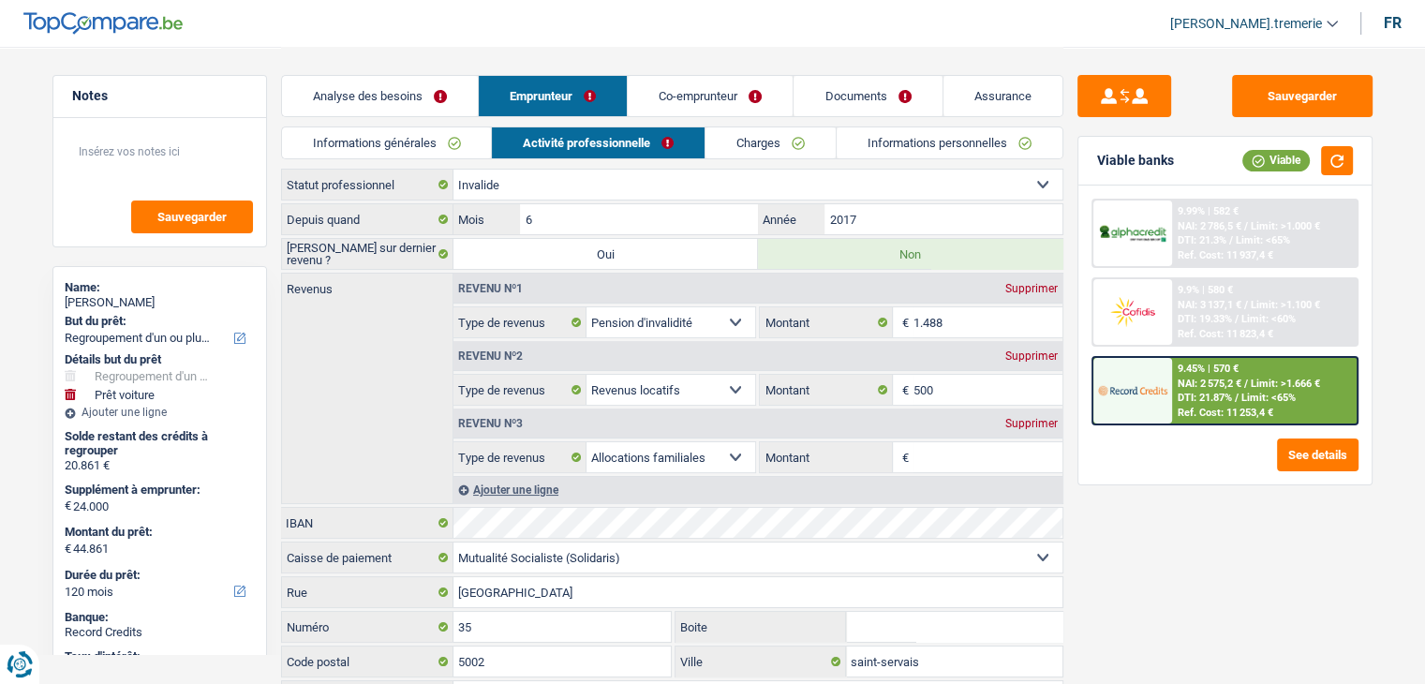
click at [836, 85] on link "Documents" at bounding box center [867, 96] width 148 height 40
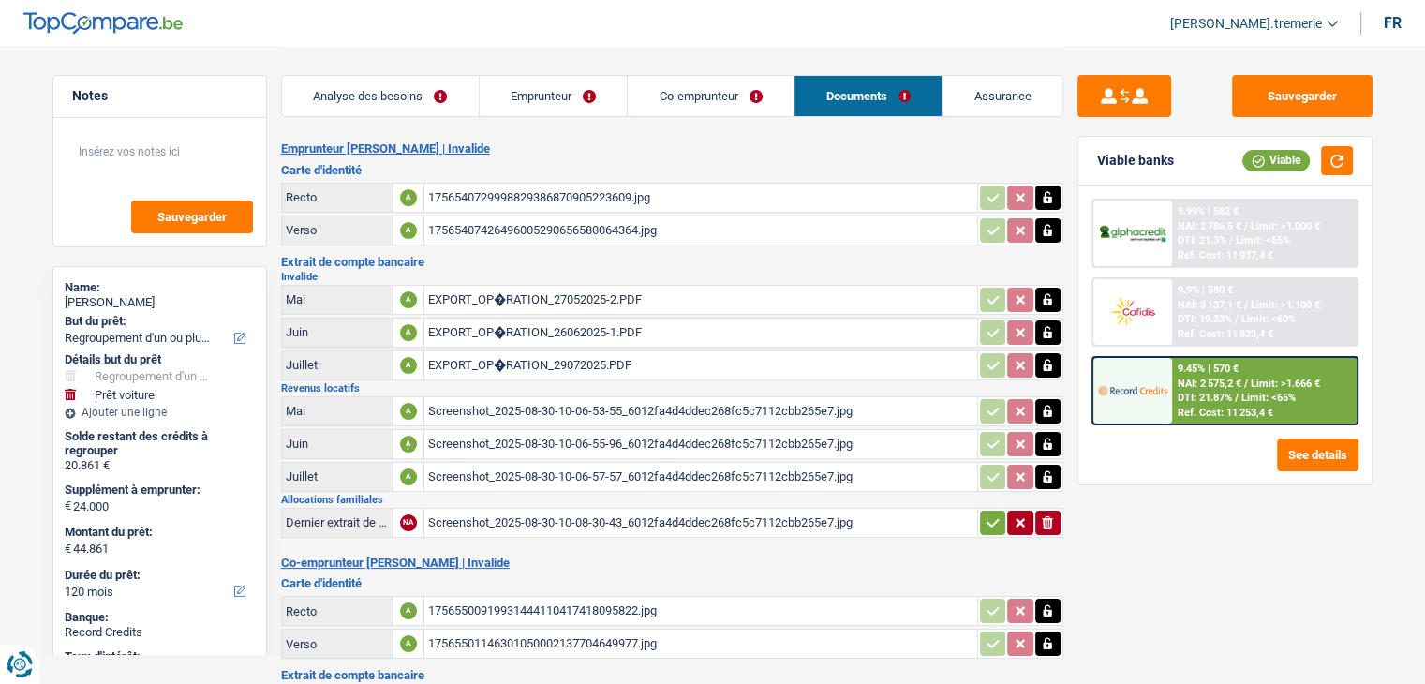
click at [539, 90] on link "Emprunteur" at bounding box center [554, 96] width 148 height 40
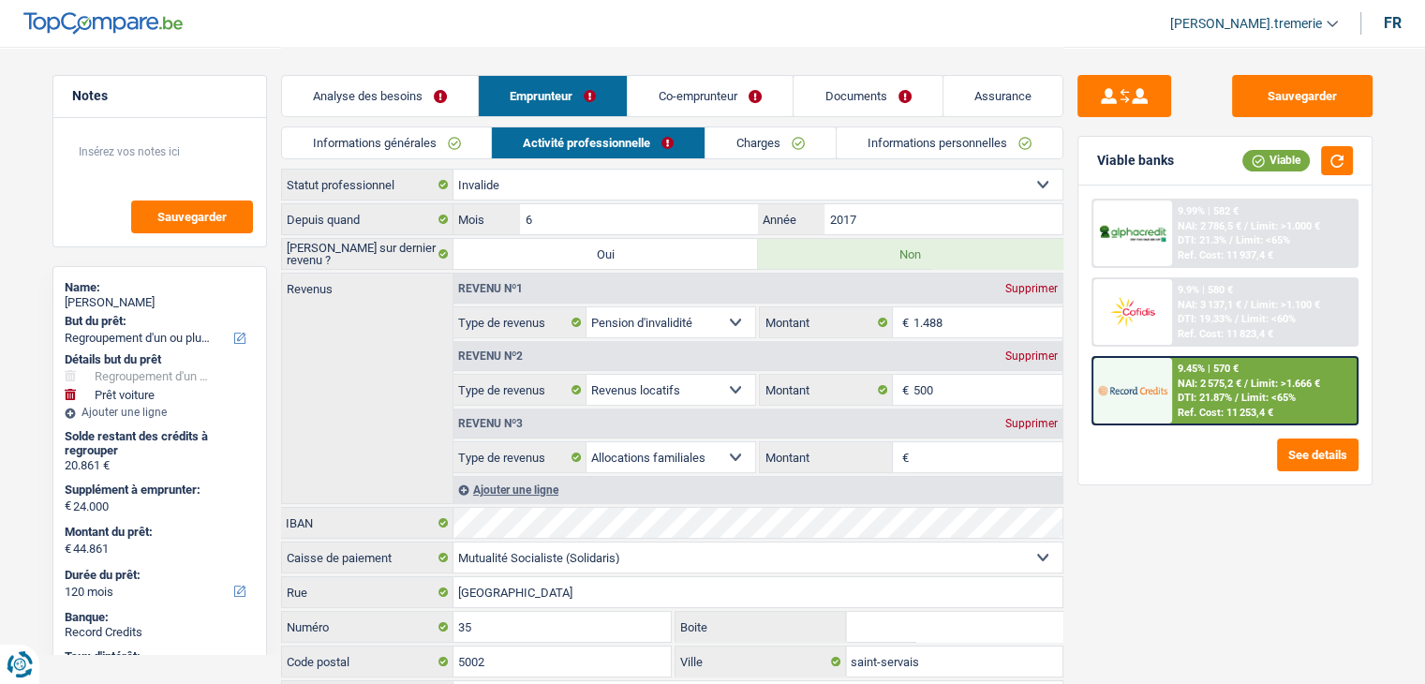
click at [749, 149] on link "Charges" at bounding box center [770, 142] width 130 height 31
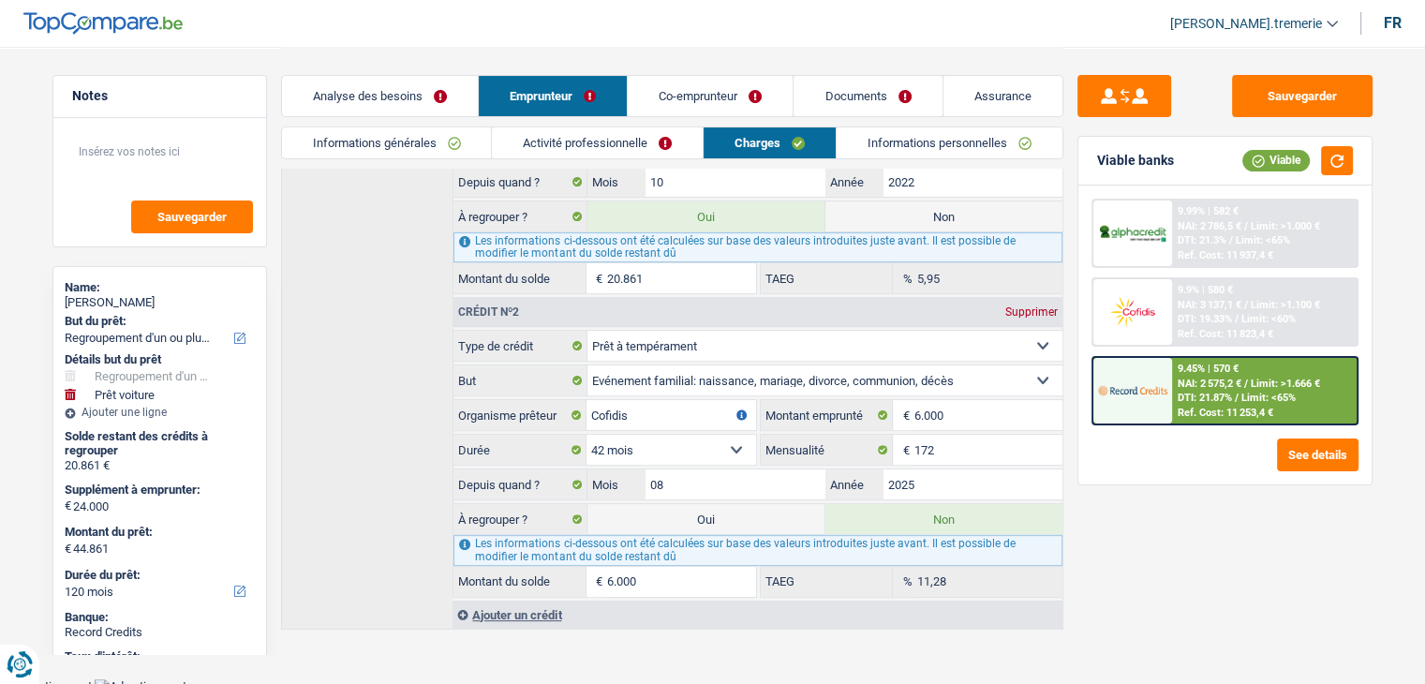
scroll to position [451, 0]
click at [614, 128] on link "Activité professionnelle" at bounding box center [597, 142] width 211 height 31
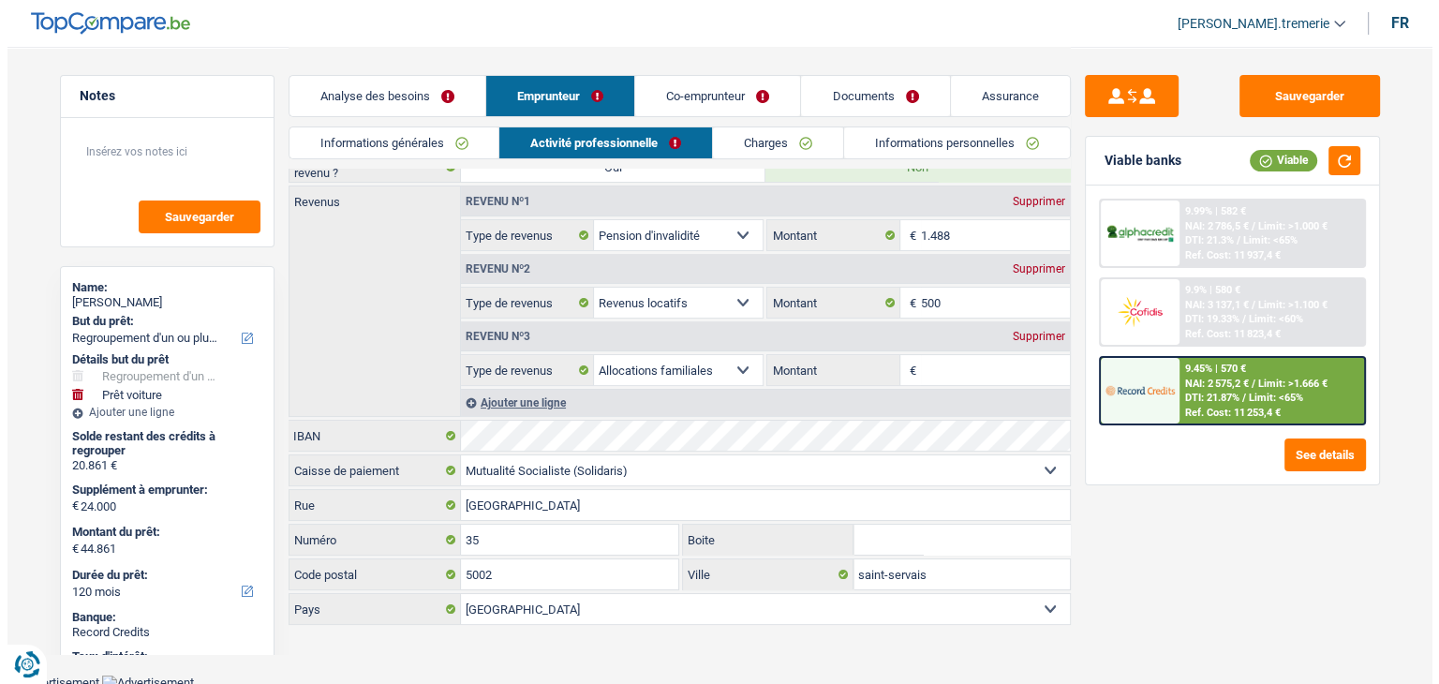
scroll to position [0, 0]
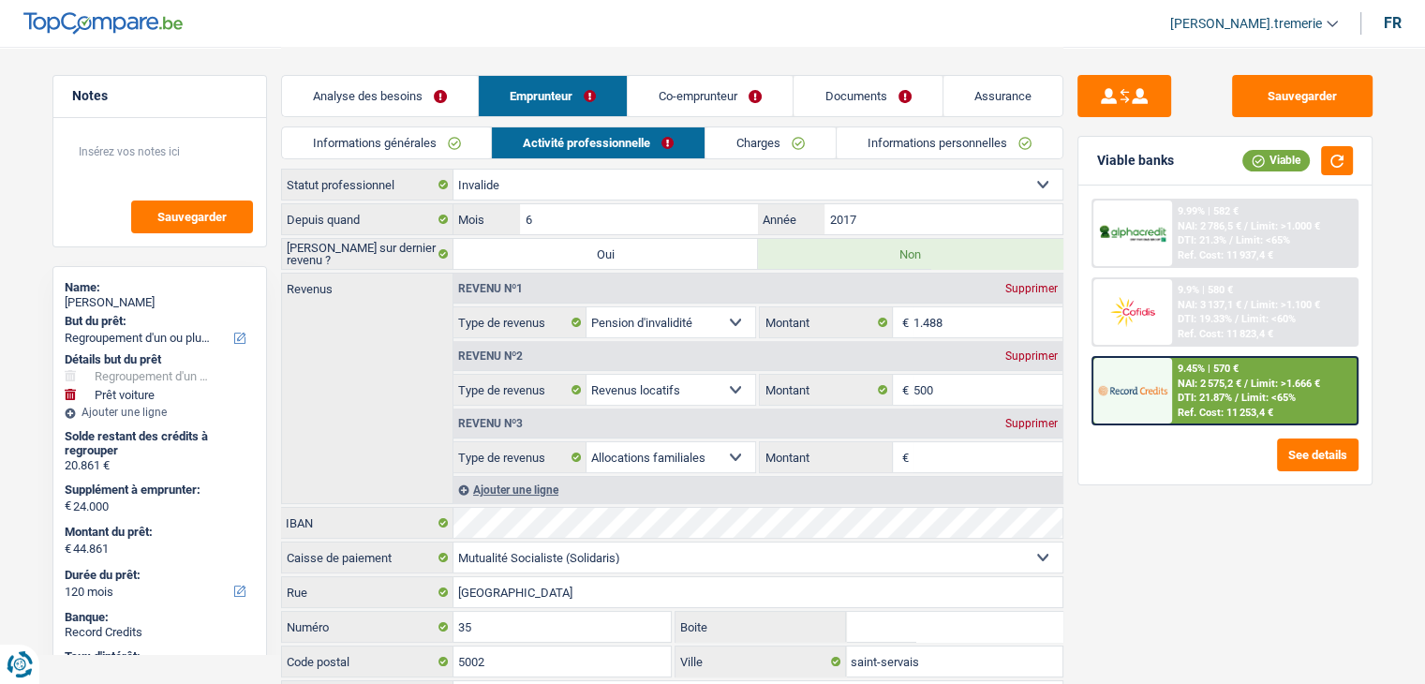
click at [774, 144] on link "Charges" at bounding box center [770, 142] width 130 height 31
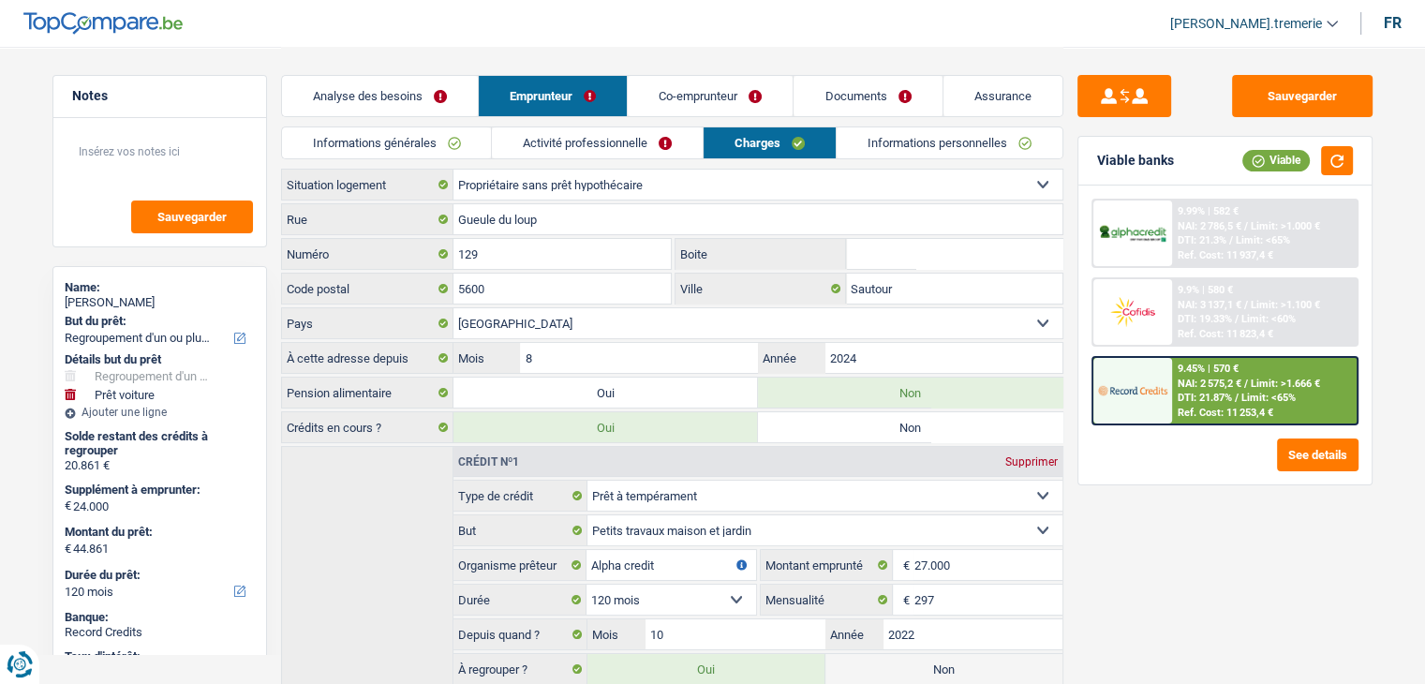
click at [908, 152] on link "Informations personnelles" at bounding box center [949, 142] width 226 height 31
